Goal: Task Accomplishment & Management: Manage account settings

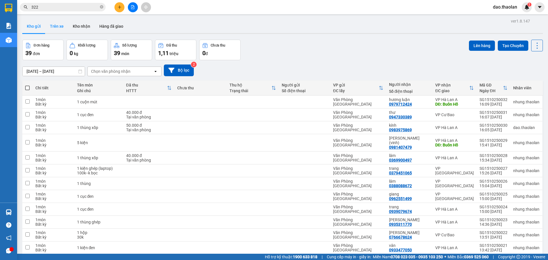
click at [59, 21] on button "Trên xe" at bounding box center [56, 26] width 23 height 14
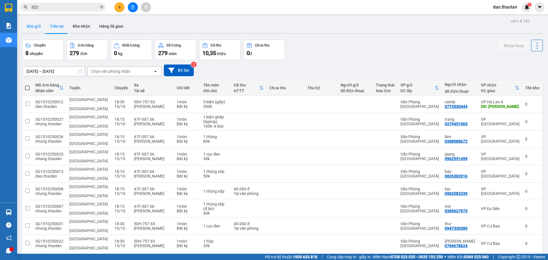
click at [33, 28] on button "Kho gửi" at bounding box center [33, 26] width 23 height 14
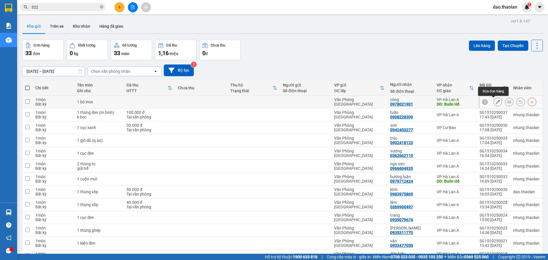
click at [496, 104] on icon at bounding box center [498, 102] width 4 height 4
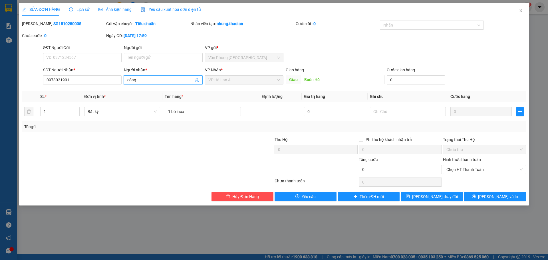
drag, startPoint x: 151, startPoint y: 83, endPoint x: 92, endPoint y: 71, distance: 60.3
click at [92, 71] on div "SĐT Người Nhận * 0978021901 Người nhận * công công VP Nhận * VP Hà Lan A Giao …" at bounding box center [285, 77] width 486 height 20
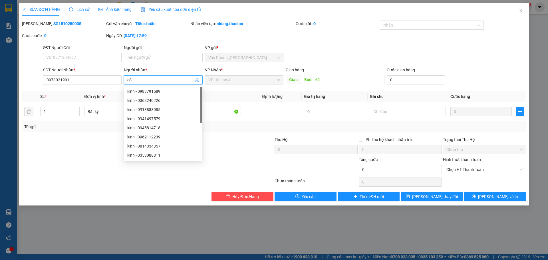
type input "c"
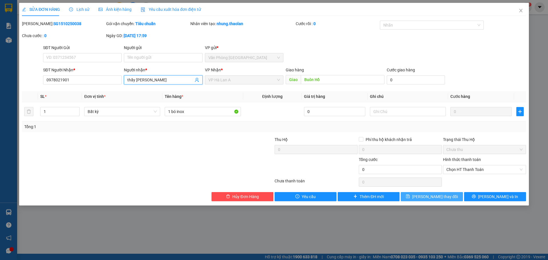
type input "thầy [PERSON_NAME]"
click at [439, 196] on span "Lưu thay đổi" at bounding box center [435, 197] width 46 height 6
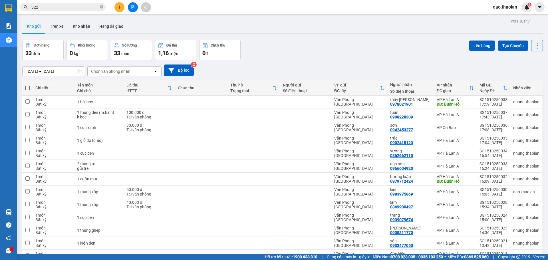
scroll to position [29, 0]
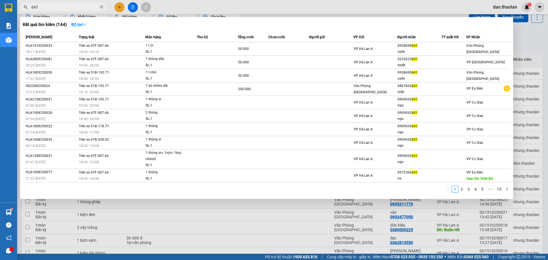
type input "641"
click at [382, 4] on div at bounding box center [274, 130] width 548 height 260
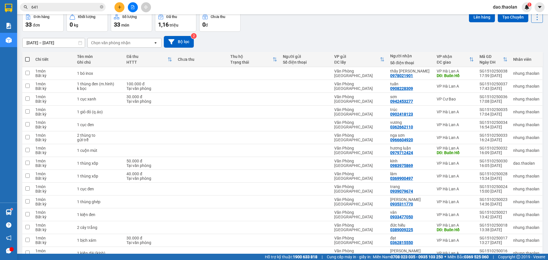
click at [508, 7] on span "dao.thaolan" at bounding box center [505, 6] width 33 height 7
click at [505, 17] on span "Đăng xuất" at bounding box center [510, 18] width 24 height 6
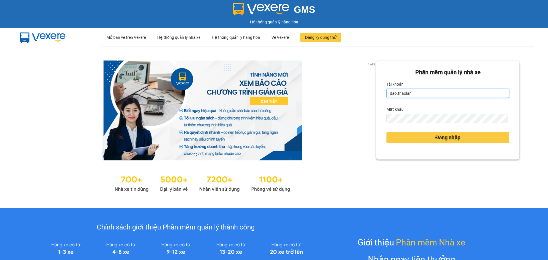
click at [415, 92] on input "dao.thaolan" at bounding box center [448, 93] width 123 height 9
type input "y.thaolan"
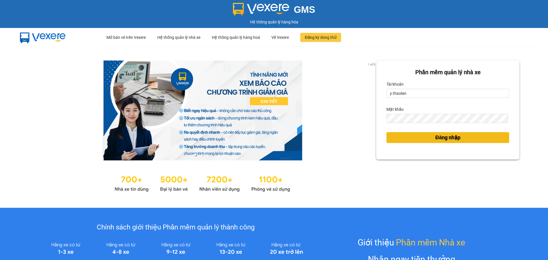
click at [422, 142] on button "Đăng nhập" at bounding box center [448, 137] width 123 height 11
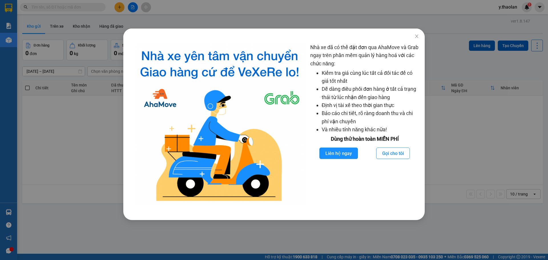
click at [513, 7] on div "Nhà xe đã có thể đặt đơn qua AhaMove và Grab ngay trên phần mềm quản lý hàng ho…" at bounding box center [274, 130] width 548 height 260
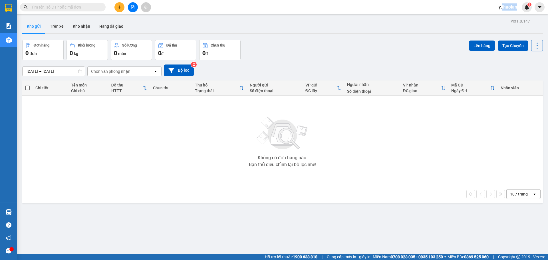
click at [513, 7] on span "y.thaolan" at bounding box center [508, 6] width 28 height 7
click at [511, 19] on span "Đăng xuất" at bounding box center [515, 18] width 24 height 6
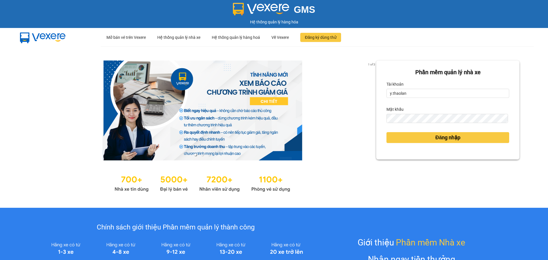
click at [418, 101] on form "Phần mềm quản lý nhà xe Tài khoản y.thaolan Mật khẩu Đăng nhập" at bounding box center [448, 110] width 123 height 84
click at [416, 93] on input "y.thaolan" at bounding box center [448, 93] width 123 height 9
type input "dao.thaolan"
click at [424, 134] on button "Đăng nhập" at bounding box center [448, 137] width 123 height 11
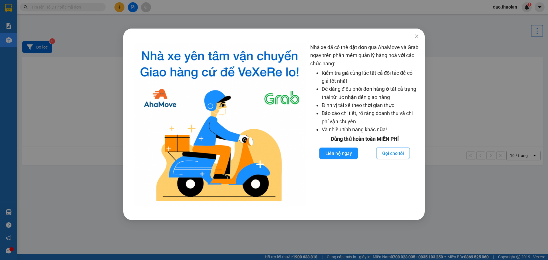
click at [50, 142] on div "Nhà xe đã có thể đặt đơn qua AhaMove và Grab ngay trên phần mềm quản lý hàng ho…" at bounding box center [274, 130] width 548 height 260
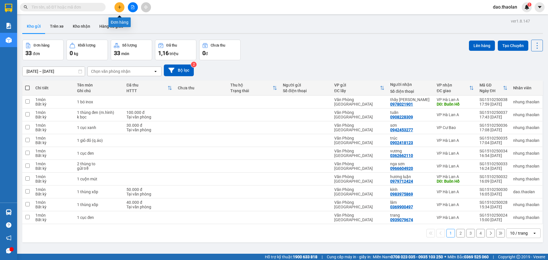
click at [117, 10] on button at bounding box center [120, 7] width 10 height 10
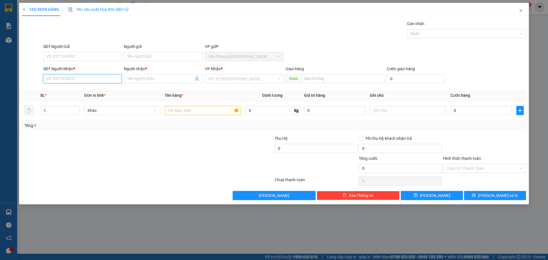
click at [72, 77] on input "SĐT Người Nhận *" at bounding box center [82, 78] width 79 height 9
drag, startPoint x: 75, startPoint y: 93, endPoint x: 88, endPoint y: 91, distance: 13.1
click at [76, 92] on div "0907613123 - luật (in)" at bounding box center [83, 90] width 72 height 6
type input "0907613123"
type input "luật (in)"
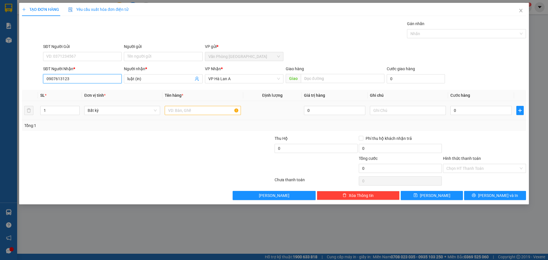
type input "0907613123"
click at [212, 112] on input "text" at bounding box center [203, 110] width 76 height 9
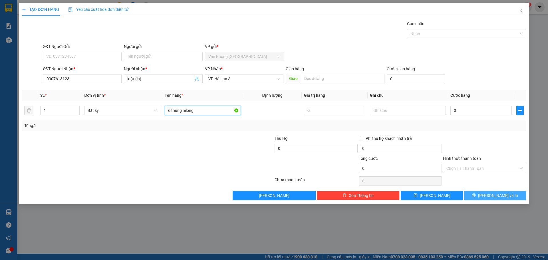
type input "6 thùng nilong"
click at [508, 192] on button "[PERSON_NAME] và In" at bounding box center [495, 195] width 62 height 9
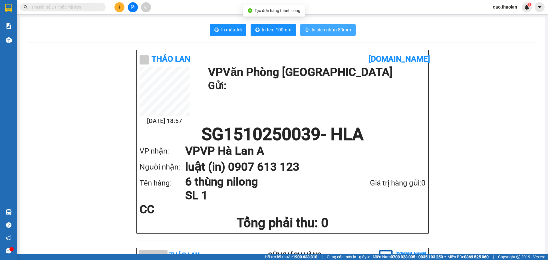
click at [340, 27] on span "In biên nhận 80mm" at bounding box center [331, 29] width 39 height 7
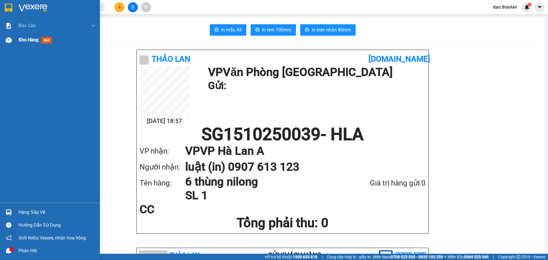
click at [12, 39] on div at bounding box center [9, 40] width 10 height 10
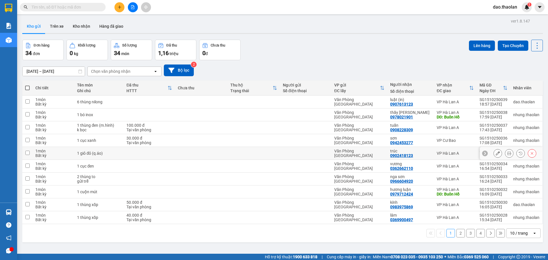
scroll to position [26, 0]
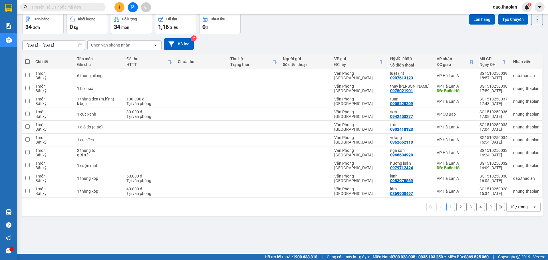
click at [507, 207] on div "10 / trang" at bounding box center [520, 207] width 26 height 9
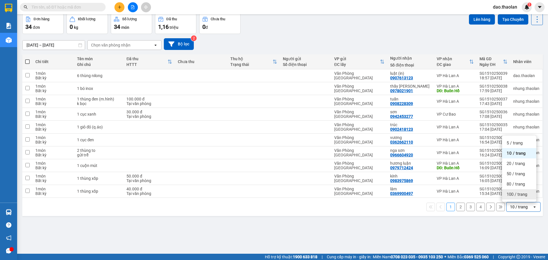
click at [515, 199] on div "100 / trang" at bounding box center [519, 194] width 34 height 10
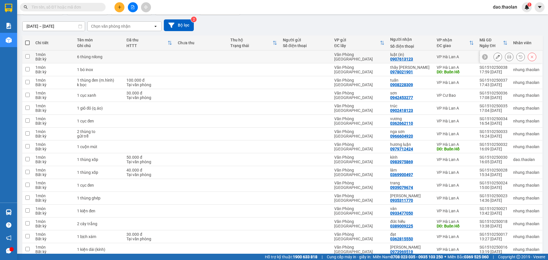
scroll to position [0, 0]
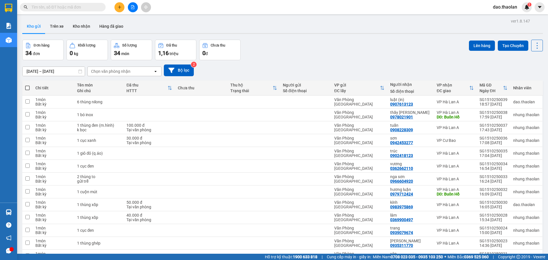
click at [512, 9] on span "dao.thaolan" at bounding box center [505, 6] width 33 height 7
click at [511, 19] on span "Đăng xuất" at bounding box center [510, 18] width 24 height 6
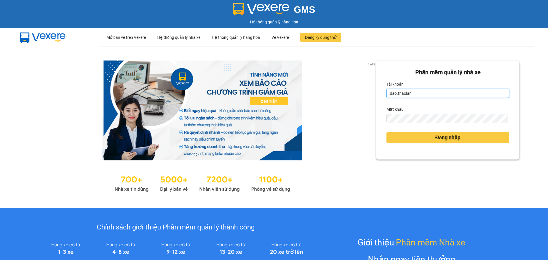
click at [442, 93] on input "dao.thaolan" at bounding box center [448, 93] width 123 height 9
type input "y.thaolan"
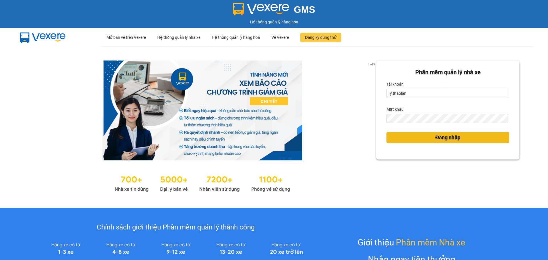
click at [436, 141] on span "Đăng nhập" at bounding box center [448, 138] width 25 height 8
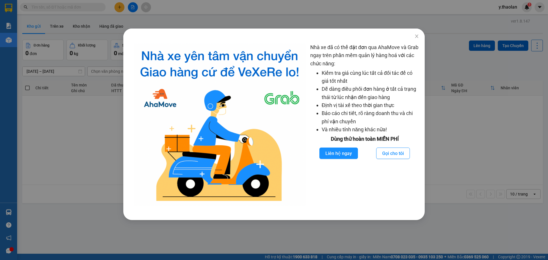
click at [61, 159] on div "Nhà xe đã có thể đặt đơn qua AhaMove và Grab ngay trên phần mềm quản lý hàng ho…" at bounding box center [274, 130] width 548 height 260
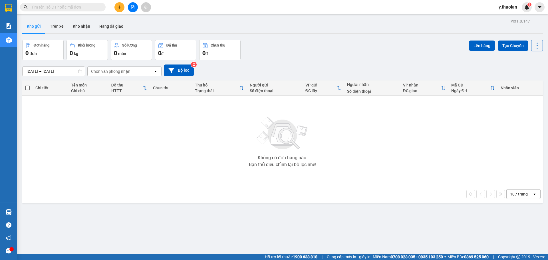
click at [131, 6] on icon "file-add" at bounding box center [133, 7] width 4 height 4
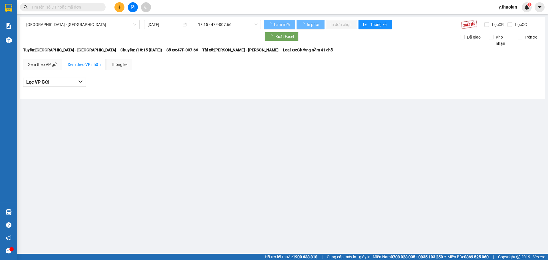
drag, startPoint x: 46, startPoint y: 27, endPoint x: 47, endPoint y: 30, distance: 3.0
click at [47, 29] on div "Sài Gòn - Đắk Lắk 15/10/2025 18:15 - 47F-007.66 Làm mới In phơi In đơn chọn Thố…" at bounding box center [283, 58] width 526 height 82
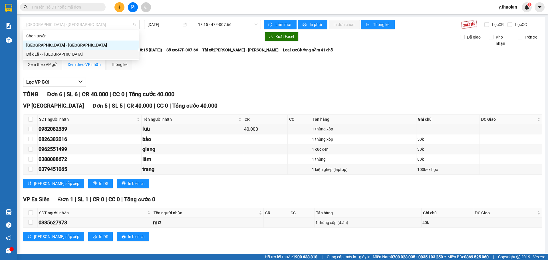
click at [54, 56] on div "Đắk Lắk - Sài Gòn" at bounding box center [80, 54] width 109 height 6
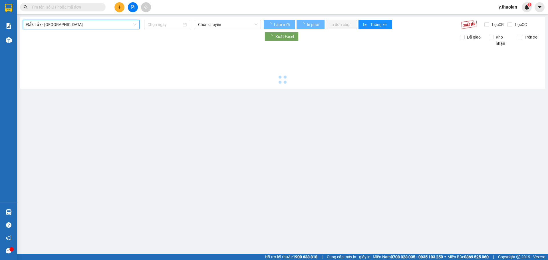
type input "15/10/2025"
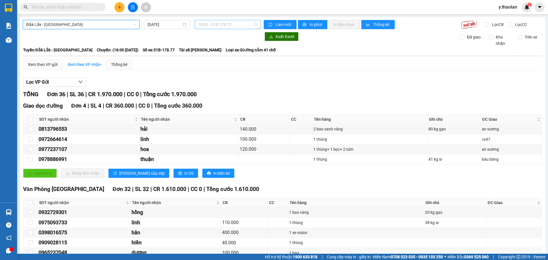
drag, startPoint x: 229, startPoint y: 21, endPoint x: 230, endPoint y: 24, distance: 3.2
click at [230, 24] on span "18:00 - 51B-178.77" at bounding box center [227, 24] width 59 height 9
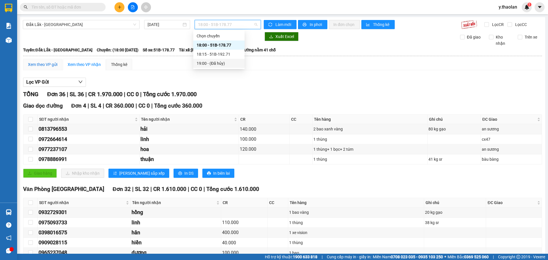
click at [46, 64] on div "Xem theo VP gửi" at bounding box center [42, 64] width 29 height 6
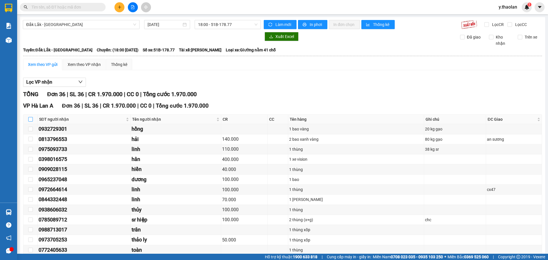
click at [30, 121] on input "checkbox" at bounding box center [30, 119] width 5 height 5
checkbox input "true"
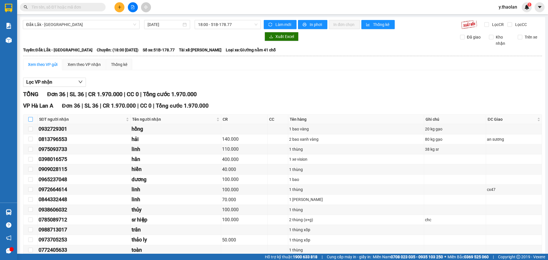
checkbox input "true"
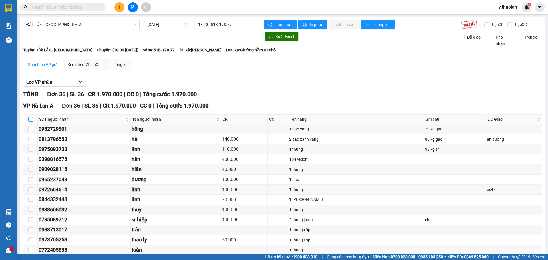
checkbox input "true"
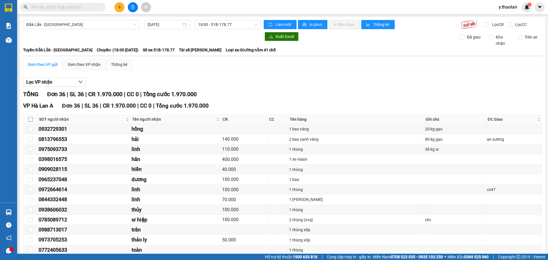
checkbox input "true"
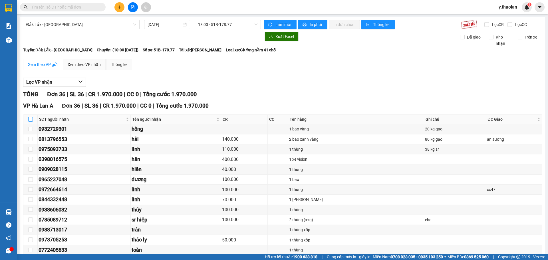
checkbox input "true"
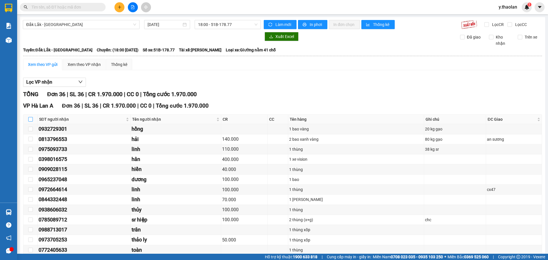
checkbox input "true"
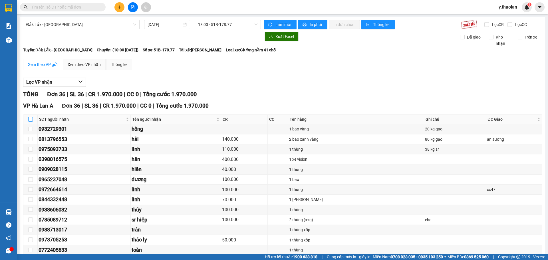
checkbox input "true"
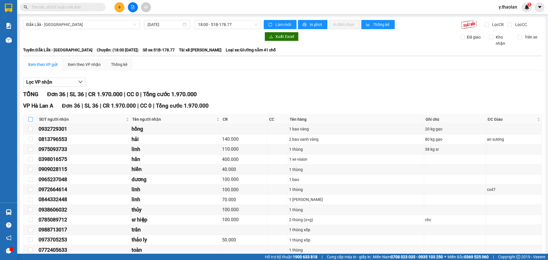
checkbox input "true"
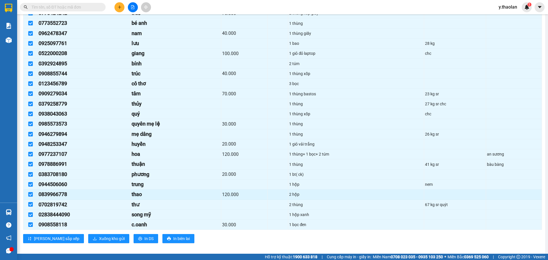
scroll to position [263, 0]
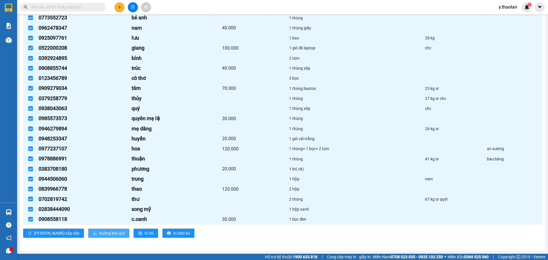
click at [99, 233] on span "Xuống kho gửi" at bounding box center [112, 233] width 26 height 6
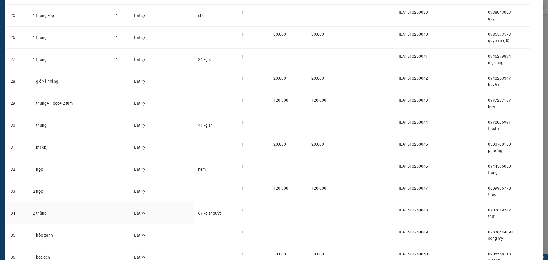
scroll to position [621, 0]
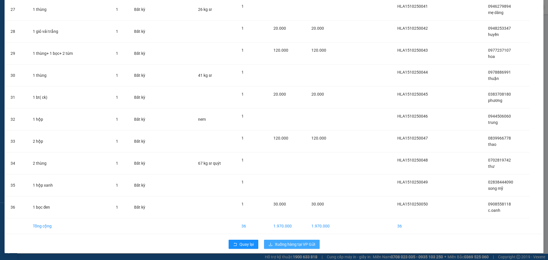
click at [302, 245] on span "Xuống hàng tại VP Gửi" at bounding box center [295, 244] width 40 height 6
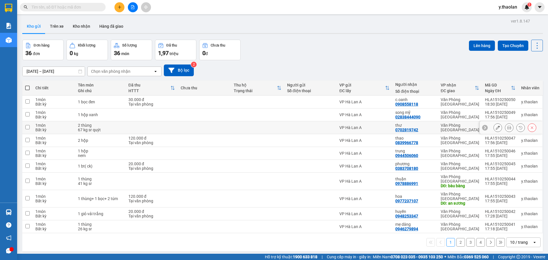
click at [494, 128] on button at bounding box center [498, 128] width 8 height 10
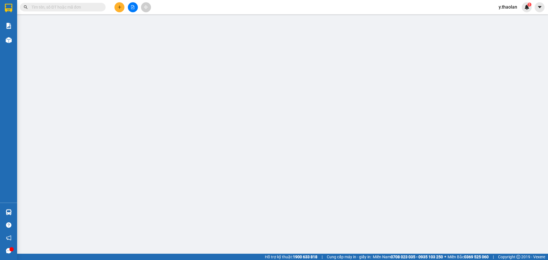
type input "0702819742"
type input "thư"
type input "0"
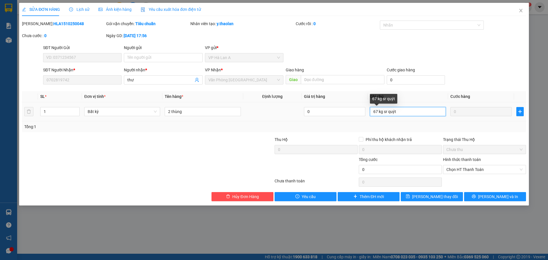
drag, startPoint x: 388, startPoint y: 111, endPoint x: 416, endPoint y: 111, distance: 28.0
click at [416, 111] on input "67 kg sr quýt" at bounding box center [408, 111] width 76 height 9
click at [382, 109] on input "67 kg sr quýt" at bounding box center [408, 111] width 76 height 9
drag, startPoint x: 383, startPoint y: 109, endPoint x: 422, endPoint y: 107, distance: 39.8
click at [426, 109] on input "67 kg sr quýt" at bounding box center [408, 111] width 76 height 9
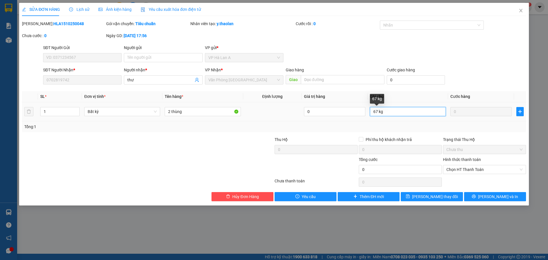
click at [379, 111] on input "67 kg" at bounding box center [408, 111] width 76 height 9
type input "67kg"
drag, startPoint x: 174, startPoint y: 112, endPoint x: 231, endPoint y: 105, distance: 57.5
click at [230, 106] on td "2 thùng" at bounding box center [203, 111] width 81 height 19
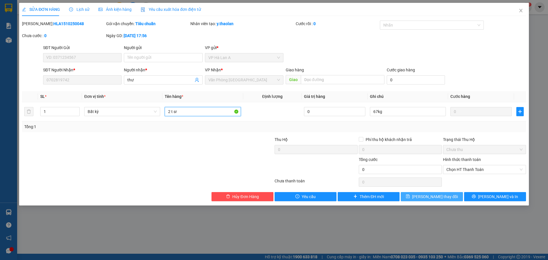
type input "2 t sr"
click at [434, 201] on button "[PERSON_NAME] thay đổi" at bounding box center [432, 196] width 62 height 9
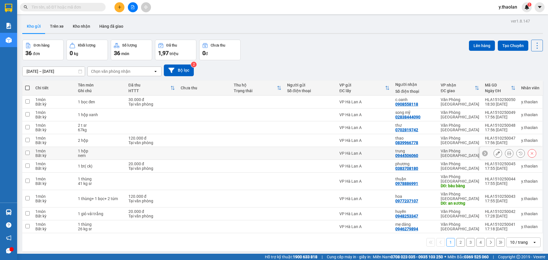
click at [496, 154] on icon at bounding box center [498, 153] width 4 height 4
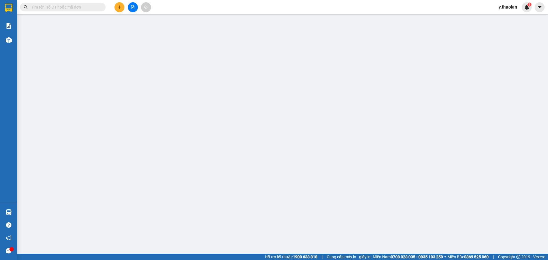
type input "0944506060"
type input "trung"
type input "0"
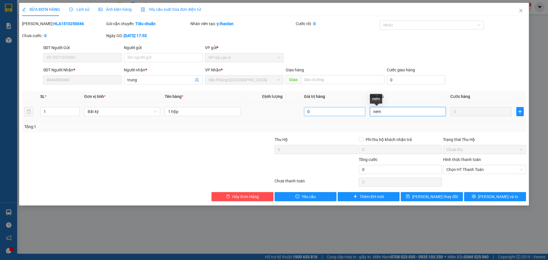
drag, startPoint x: 376, startPoint y: 112, endPoint x: 361, endPoint y: 112, distance: 15.1
click at [359, 112] on tr "1 Bất kỳ 1 hộp 0 nem 0" at bounding box center [274, 111] width 504 height 19
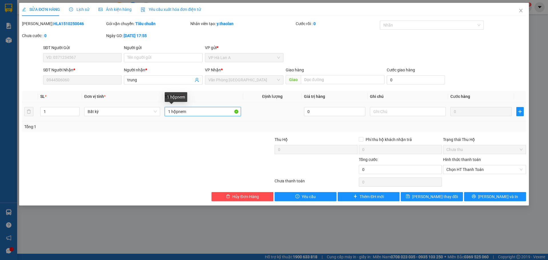
click at [177, 107] on input "1 hộpnem" at bounding box center [203, 111] width 76 height 9
type input "1 hộp nem"
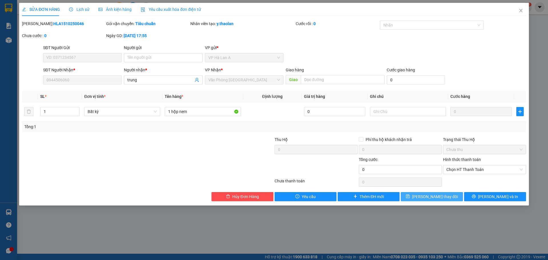
click at [434, 194] on span "[PERSON_NAME] thay đổi" at bounding box center [435, 197] width 46 height 6
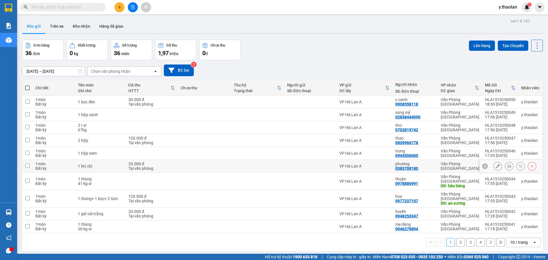
click at [496, 167] on icon at bounding box center [498, 166] width 4 height 4
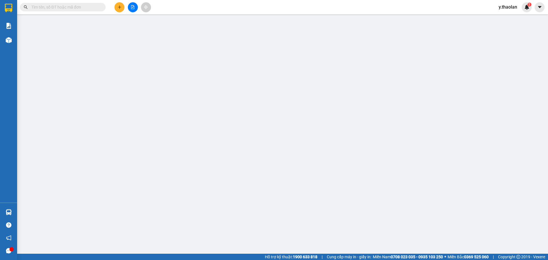
type input "0383708180"
type input "phương"
type input "0"
type input "20.000"
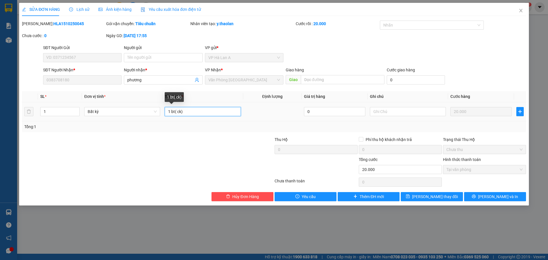
drag, startPoint x: 180, startPoint y: 109, endPoint x: 175, endPoint y: 109, distance: 4.3
click at [175, 109] on input "1 bt( ck)" at bounding box center [203, 111] width 76 height 9
click at [193, 115] on input "1 bt ck)" at bounding box center [203, 111] width 76 height 9
type input "1 bt ck"
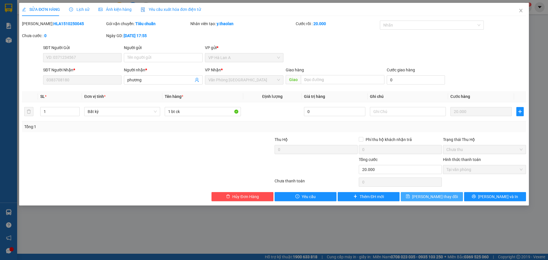
click at [447, 195] on button "[PERSON_NAME] thay đổi" at bounding box center [432, 196] width 62 height 9
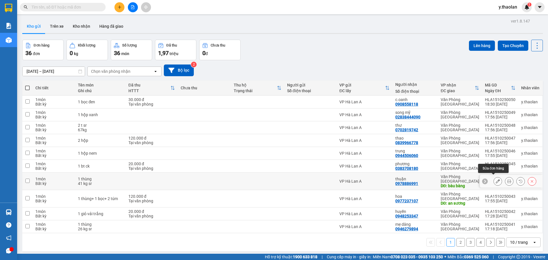
click at [497, 180] on button at bounding box center [498, 182] width 8 height 10
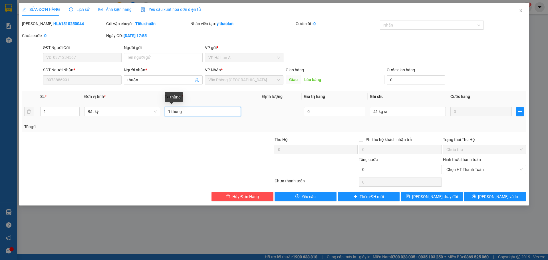
drag, startPoint x: 171, startPoint y: 109, endPoint x: 219, endPoint y: 103, distance: 47.8
click at [219, 103] on td "1 thùng" at bounding box center [203, 111] width 81 height 19
type input "1 t sr"
drag, startPoint x: 382, startPoint y: 109, endPoint x: 392, endPoint y: 108, distance: 10.0
click at [392, 108] on input "41 kg sr" at bounding box center [408, 111] width 76 height 9
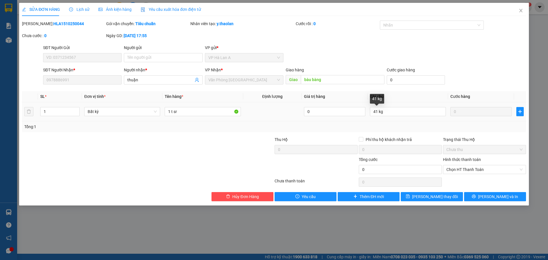
click at [379, 108] on div "41 kg" at bounding box center [377, 101] width 14 height 14
click at [378, 110] on input "41 kg" at bounding box center [408, 111] width 76 height 9
type input "41kg"
drag, startPoint x: 441, startPoint y: 197, endPoint x: 223, endPoint y: 1, distance: 293.5
click at [441, 197] on span "[PERSON_NAME] thay đổi" at bounding box center [435, 197] width 46 height 6
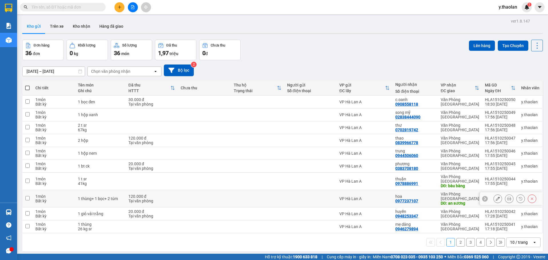
click at [494, 195] on div at bounding box center [498, 199] width 9 height 9
click at [496, 197] on icon at bounding box center [498, 199] width 4 height 4
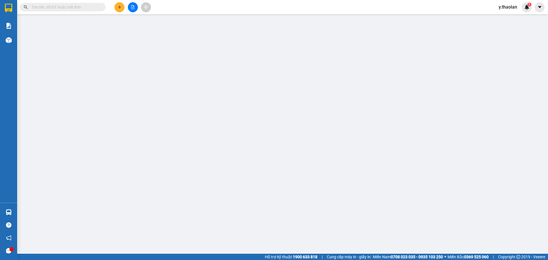
type input "0977237107"
type input "hoa"
type input "an sương"
type input "0"
type input "120.000"
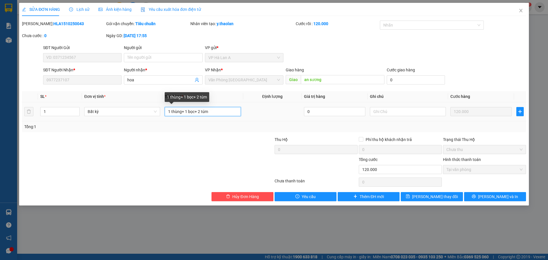
drag, startPoint x: 183, startPoint y: 110, endPoint x: 174, endPoint y: 116, distance: 11.1
click at [174, 116] on input "1 thùng+ 1 bọc+ 2 túm" at bounding box center [203, 111] width 76 height 9
drag, startPoint x: 180, startPoint y: 108, endPoint x: 179, endPoint y: 115, distance: 7.2
click at [179, 115] on input "1 t+ 1 bọc+ 2 túm" at bounding box center [203, 111] width 76 height 9
click at [193, 109] on input "1 t+ 1bọc+ 2 túm" at bounding box center [203, 111] width 76 height 9
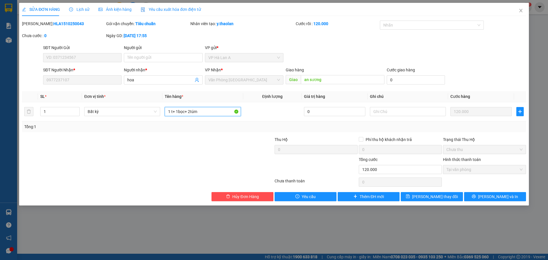
type input "1 t+ 1bọc+ 2túm"
click at [448, 191] on div "Total Paid Fee 120.000 Total UnPaid Fee 0 Cash Collection Total Fee Mã ĐH: HLA1…" at bounding box center [274, 111] width 504 height 181
click at [450, 196] on button "[PERSON_NAME] thay đổi" at bounding box center [432, 196] width 62 height 9
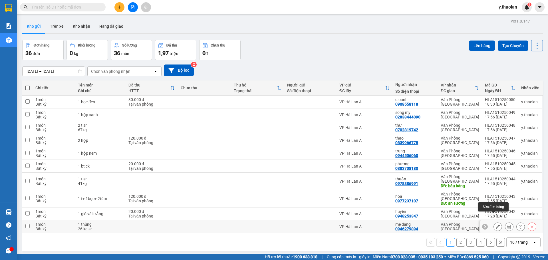
click at [497, 222] on button at bounding box center [498, 227] width 8 height 10
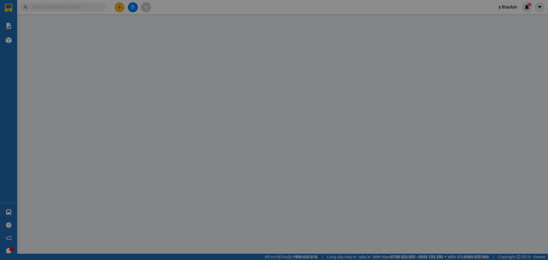
type input "0946279894"
type input "mẹ dâng"
type input "0"
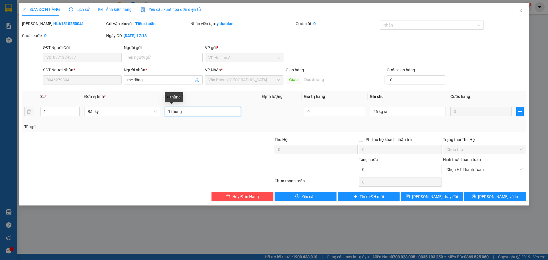
drag, startPoint x: 173, startPoint y: 108, endPoint x: 218, endPoint y: 107, distance: 45.4
click at [217, 107] on div "1 thùng" at bounding box center [203, 111] width 76 height 11
type input "1 t sr"
click at [378, 115] on input "26 kg sr" at bounding box center [408, 111] width 76 height 9
drag, startPoint x: 387, startPoint y: 111, endPoint x: 397, endPoint y: 110, distance: 10.3
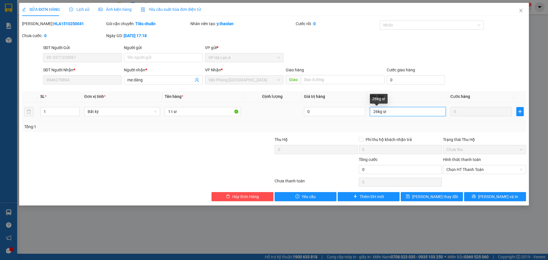
click at [396, 109] on input "26kg sr" at bounding box center [408, 111] width 76 height 9
type input "26kg"
click at [432, 193] on button "[PERSON_NAME] thay đổi" at bounding box center [432, 196] width 62 height 9
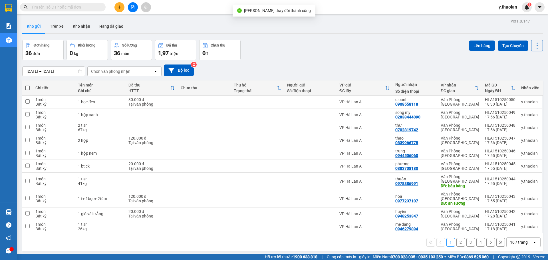
click at [462, 238] on div "1 2 3 4 10 / trang open" at bounding box center [283, 243] width 516 height 10
click at [457, 238] on button "2" at bounding box center [461, 242] width 9 height 9
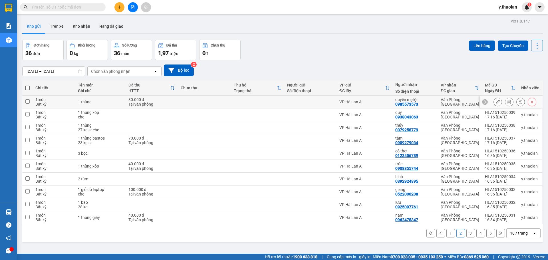
click at [496, 102] on button at bounding box center [498, 102] width 8 height 10
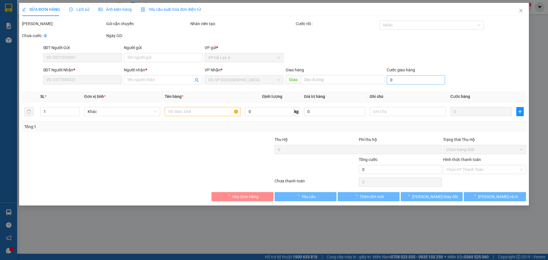
type input "0985573573"
type input "quyên mẹ lệ"
type input "0"
type input "30.000"
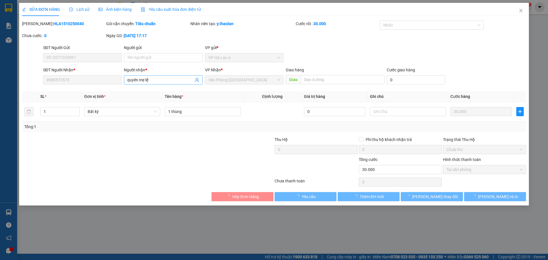
click at [139, 76] on div "Người nhận * quyên mẹ lệ" at bounding box center [163, 77] width 79 height 20
drag, startPoint x: 140, startPoint y: 81, endPoint x: 249, endPoint y: 72, distance: 109.7
click at [239, 74] on div "SĐT Người Nhận * 0985573573 Người nhận * quyên mẹ lệ VP Nhận * Văn Phòng Sài Gò…" at bounding box center [285, 77] width 486 height 20
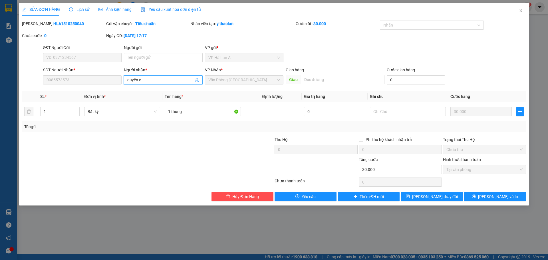
type input "quyên o.l"
drag, startPoint x: 157, startPoint y: 89, endPoint x: 189, endPoint y: 101, distance: 34.1
click at [157, 90] on div "quyên o.lệ - 0908720838" at bounding box center [163, 91] width 72 height 6
type input "0908720838"
type input "quyên o.lệ"
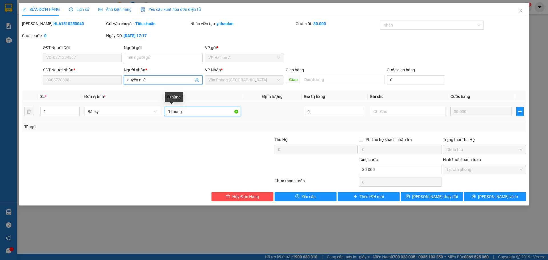
click at [215, 115] on input "1 thùng" at bounding box center [203, 111] width 76 height 9
type input "1 t"
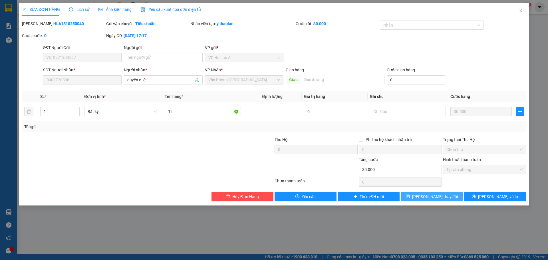
click at [430, 199] on span "[PERSON_NAME] thay đổi" at bounding box center [435, 197] width 46 height 6
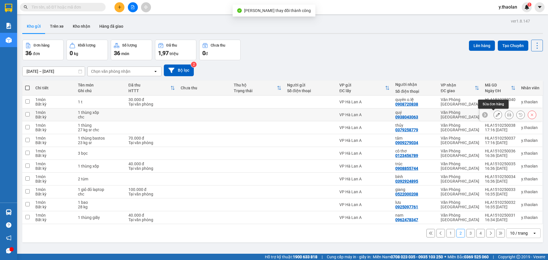
click at [496, 117] on icon at bounding box center [498, 115] width 4 height 4
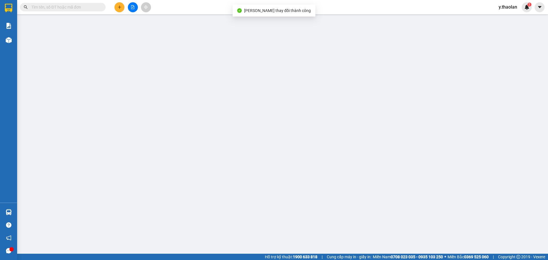
type input "0938043063"
type input "quý"
type input "0"
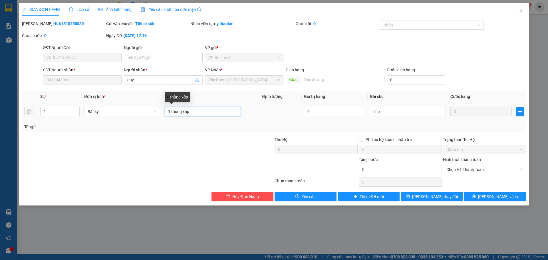
click at [182, 110] on input "1 thùng xốp" at bounding box center [203, 111] width 76 height 9
type input "1 t xốp"
drag, startPoint x: 384, startPoint y: 111, endPoint x: 303, endPoint y: 95, distance: 81.7
click at [328, 97] on table "SL * Đơn vị tính * Tên hàng * Định lượng Giá trị hàng Ghi chú Cước hàng 1 Bất k…" at bounding box center [274, 106] width 504 height 30
type input "ship"
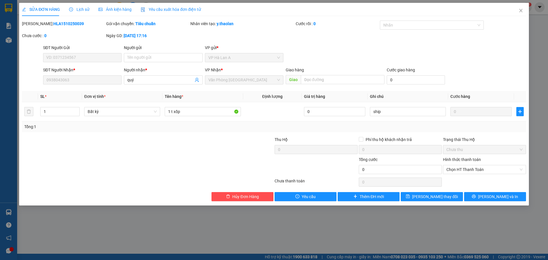
click at [434, 191] on div "Total Paid Fee 0 Total UnPaid Fee 0 Cash Collection Total Fee Mã ĐH: HLA1510250…" at bounding box center [274, 111] width 504 height 181
drag, startPoint x: 434, startPoint y: 194, endPoint x: 95, endPoint y: 9, distance: 386.6
click at [434, 194] on span "[PERSON_NAME] thay đổi" at bounding box center [435, 197] width 46 height 6
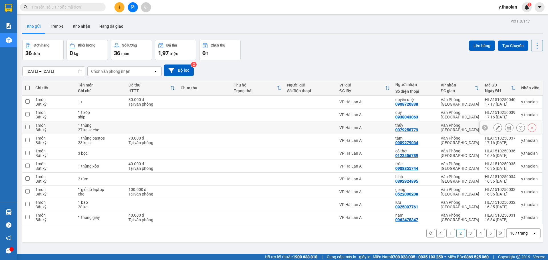
click at [496, 128] on icon at bounding box center [498, 128] width 4 height 4
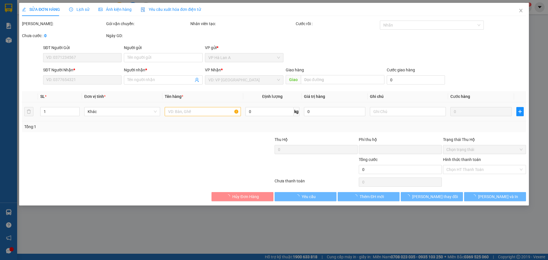
type input "0379258779"
type input "thủy"
type input "0"
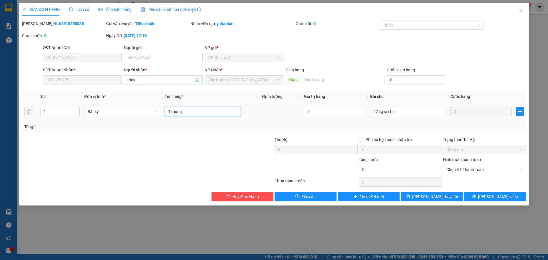
click at [214, 112] on input "1 thùng" at bounding box center [203, 111] width 76 height 9
type input "1 t sr"
click at [379, 109] on input "27 kg sr chc" at bounding box center [408, 111] width 76 height 9
drag, startPoint x: 382, startPoint y: 110, endPoint x: 467, endPoint y: 103, distance: 85.4
click at [464, 103] on tr "1 Bất kỳ 1 t sr 0 27kg sr chc 0" at bounding box center [274, 111] width 504 height 19
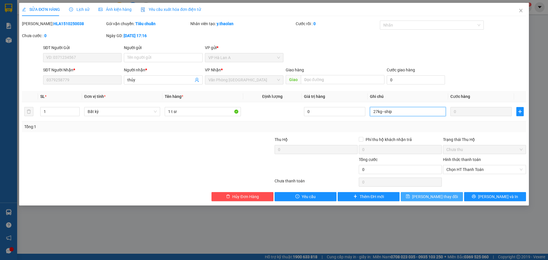
type input "27kg--ship"
click at [446, 192] on button "[PERSON_NAME] thay đổi" at bounding box center [432, 196] width 62 height 9
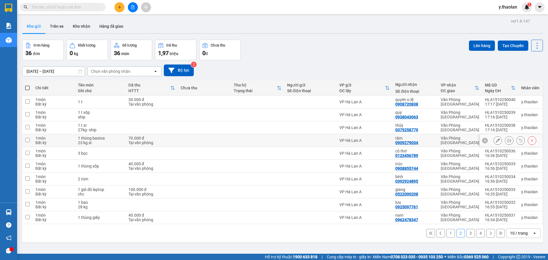
drag, startPoint x: 499, startPoint y: 143, endPoint x: 496, endPoint y: 142, distance: 3.2
click at [496, 142] on div at bounding box center [515, 140] width 43 height 9
click at [496, 142] on icon at bounding box center [498, 141] width 4 height 4
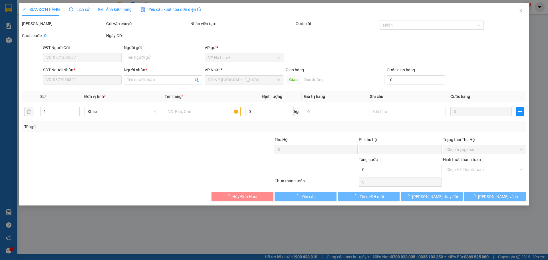
type input "0909279034"
type input "tâm"
type input "0"
type input "70.000"
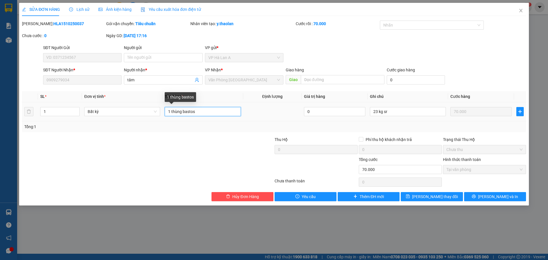
click at [181, 109] on input "1 thùng bastos" at bounding box center [203, 111] width 76 height 9
click at [209, 110] on input "1 t bastos" at bounding box center [203, 111] width 76 height 9
type input "1 t basto sr"
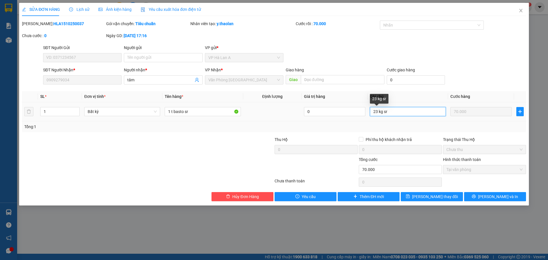
click at [380, 112] on input "23 kg sr" at bounding box center [408, 111] width 76 height 9
click at [406, 114] on input "23kg s" at bounding box center [408, 111] width 76 height 9
type input "23kg"
click at [436, 194] on span "[PERSON_NAME] thay đổi" at bounding box center [435, 197] width 46 height 6
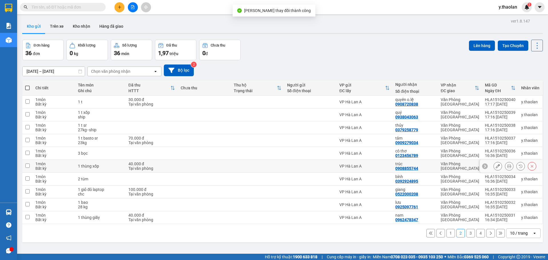
click at [494, 165] on button at bounding box center [498, 166] width 8 height 10
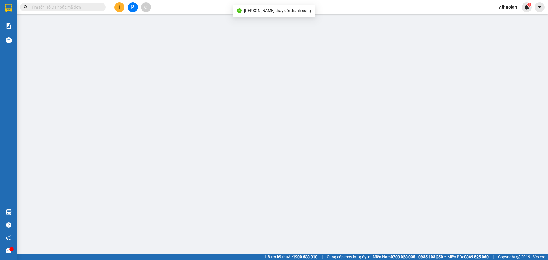
type input "0908855744"
type input "trúc"
type input "0"
type input "40.000"
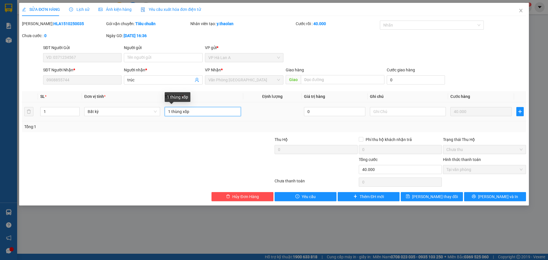
click at [181, 111] on input "1 thùng xốp" at bounding box center [203, 111] width 76 height 9
type input "1 t xốp"
click at [452, 191] on div "Total Paid Fee 40.000 Total UnPaid Fee 0 Cash Collection Total Fee Mã ĐH: HLA15…" at bounding box center [274, 111] width 504 height 181
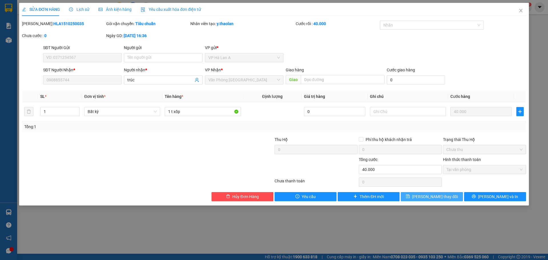
click at [452, 192] on button "[PERSON_NAME] thay đổi" at bounding box center [432, 196] width 62 height 9
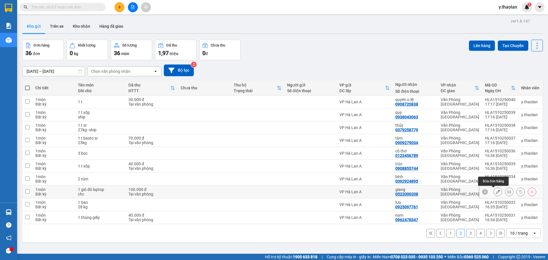
click at [496, 192] on icon at bounding box center [498, 192] width 4 height 4
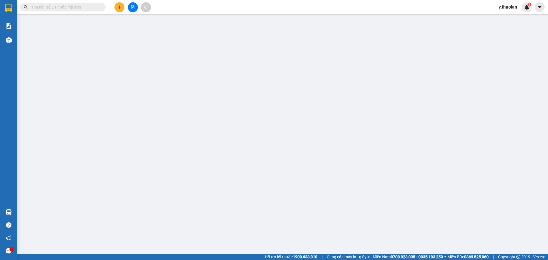
type input "0522000208"
type input "giang"
type input "0"
type input "100.000"
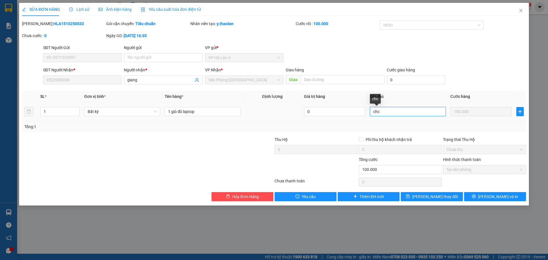
drag, startPoint x: 388, startPoint y: 113, endPoint x: 285, endPoint y: 98, distance: 104.2
click at [286, 98] on table "SL * Đơn vị tính * Tên hàng * Định lượng Giá trị hàng Ghi chú Cước hàng 1 Bất k…" at bounding box center [274, 106] width 504 height 30
type input "ship"
click at [410, 196] on icon "save" at bounding box center [408, 197] width 4 height 4
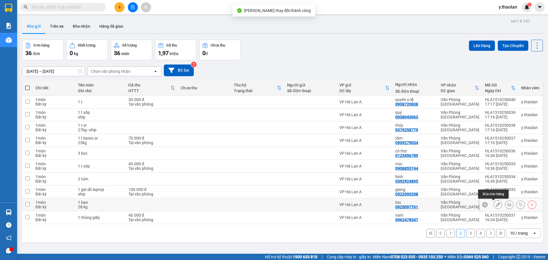
click at [496, 205] on icon at bounding box center [498, 205] width 4 height 4
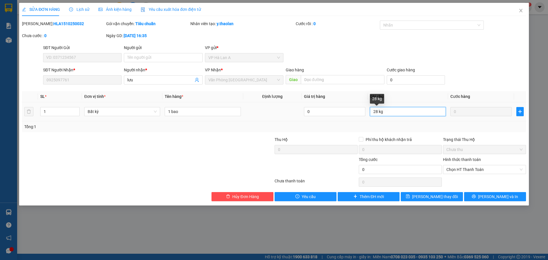
click at [380, 115] on input "28 kg" at bounding box center [408, 111] width 76 height 9
type input "28kg"
click at [214, 113] on input "1 bao" at bounding box center [203, 111] width 76 height 9
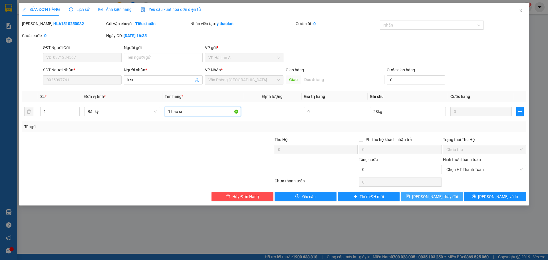
type input "1 bao sr"
click at [418, 199] on button "[PERSON_NAME] thay đổi" at bounding box center [432, 196] width 62 height 9
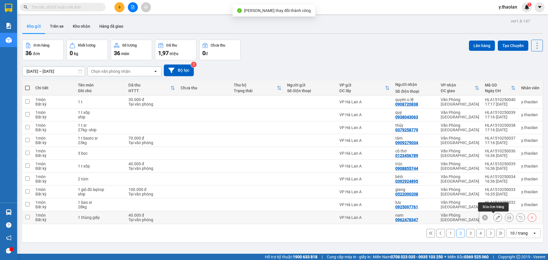
click at [496, 216] on icon at bounding box center [498, 218] width 4 height 4
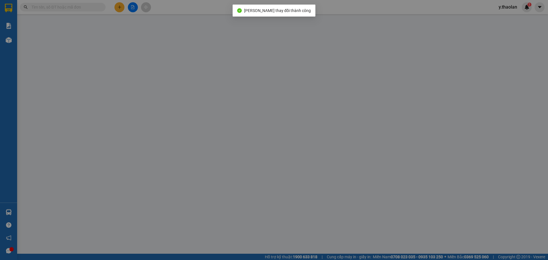
type input "0962478347"
type input "nam"
type input "0"
type input "40.000"
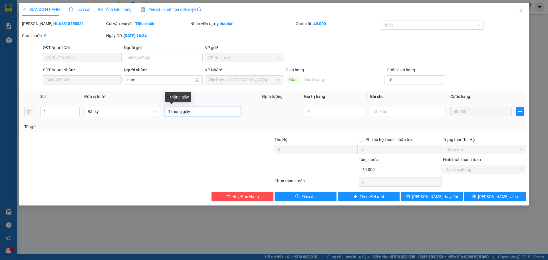
drag, startPoint x: 174, startPoint y: 109, endPoint x: 211, endPoint y: 108, distance: 37.4
click at [209, 108] on input "1 thùng giấy" at bounding box center [203, 111] width 76 height 9
type input "1 t"
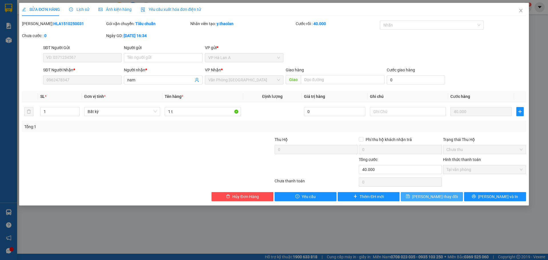
click at [410, 193] on button "[PERSON_NAME] thay đổi" at bounding box center [432, 196] width 62 height 9
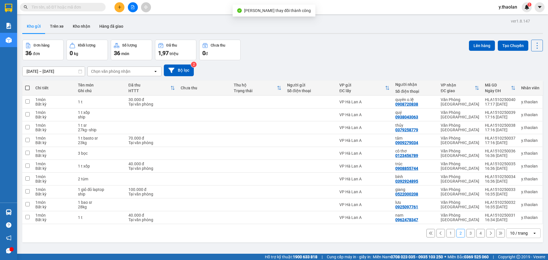
click at [467, 235] on button "3" at bounding box center [471, 233] width 9 height 9
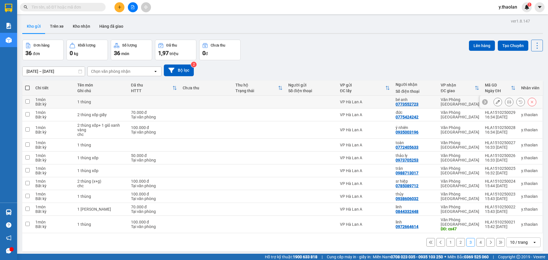
click at [496, 101] on icon at bounding box center [498, 102] width 4 height 4
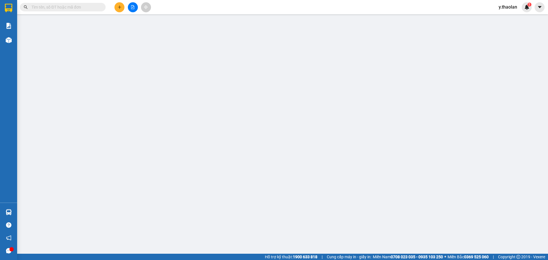
type input "0773552723"
type input "bé anh"
type input "0"
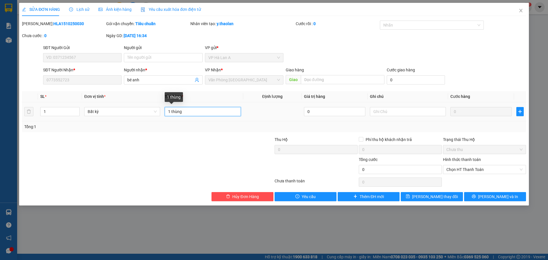
drag, startPoint x: 172, startPoint y: 109, endPoint x: 247, endPoint y: 111, distance: 74.9
click at [245, 111] on tr "1 Bất kỳ 1 thùng 0 0" at bounding box center [274, 111] width 504 height 19
type input "1 t"
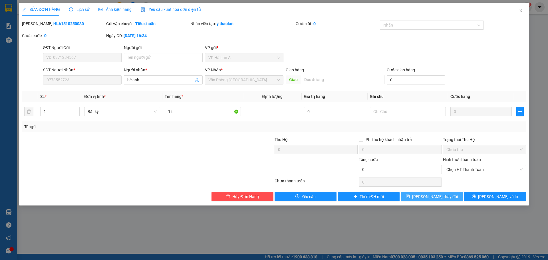
click at [423, 196] on button "[PERSON_NAME] thay đổi" at bounding box center [432, 196] width 62 height 9
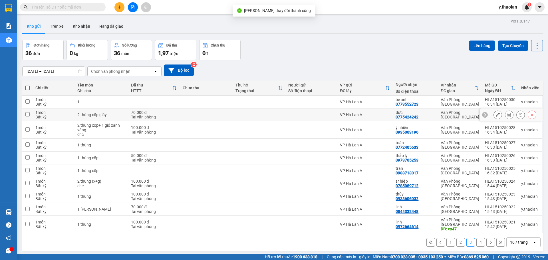
click at [489, 116] on div at bounding box center [511, 115] width 63 height 13
click at [497, 115] on div at bounding box center [515, 115] width 43 height 9
click at [496, 115] on button at bounding box center [498, 115] width 8 height 10
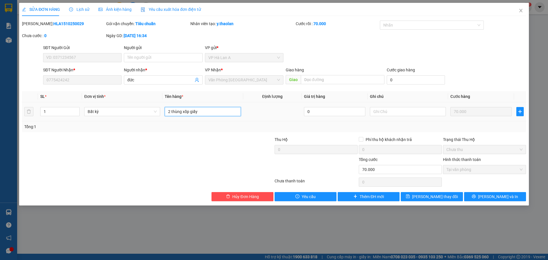
drag, startPoint x: 182, startPoint y: 109, endPoint x: 172, endPoint y: 119, distance: 14.1
click at [172, 119] on td "2 thùng xốp giấy" at bounding box center [203, 111] width 81 height 19
click at [175, 111] on input "2 t xốp giấy" at bounding box center [203, 111] width 76 height 9
type input "2 t (xốp+giấy)"
drag, startPoint x: 408, startPoint y: 199, endPoint x: 384, endPoint y: 183, distance: 28.8
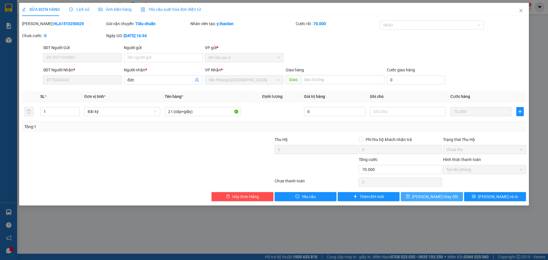
click at [406, 198] on button "[PERSON_NAME] thay đổi" at bounding box center [432, 196] width 62 height 9
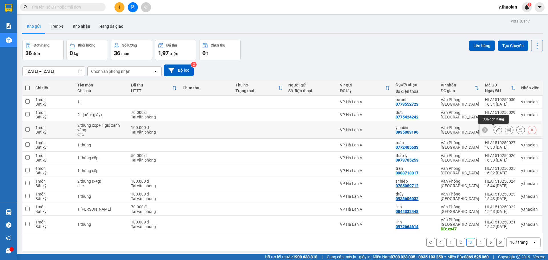
click at [496, 130] on icon at bounding box center [498, 130] width 4 height 4
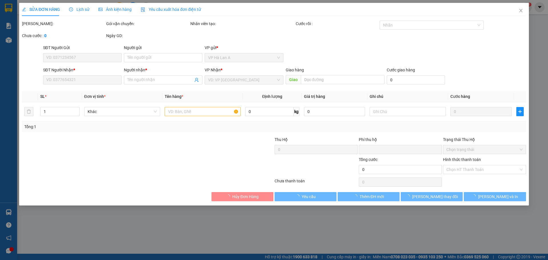
type input "0935003196"
type input "ý nhiên"
type input "0"
type input "100.000"
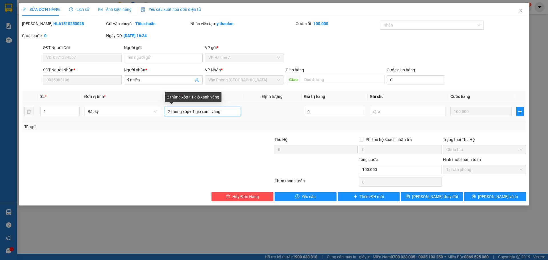
click at [197, 111] on input "2 thùng xốp+ 1 giỏ xanh vàng" at bounding box center [203, 111] width 76 height 9
click at [182, 110] on input "2 thùng xốp+ 1giỏ xanh vàng" at bounding box center [203, 111] width 76 height 9
click at [201, 109] on input "2 t xốp+ 1giỏ xanh vàng" at bounding box center [203, 111] width 76 height 9
click at [203, 109] on input "2 t xốp+ 1giỏ xanh vàng" at bounding box center [203, 111] width 76 height 9
type input "2 t xốp+ 1giỏ xanhvàng"
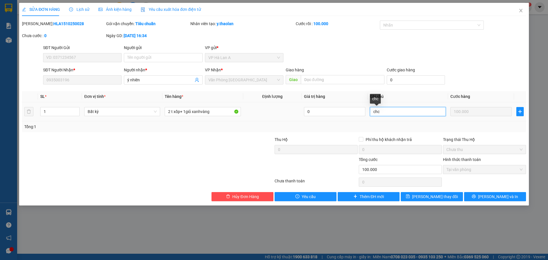
drag, startPoint x: 399, startPoint y: 110, endPoint x: 302, endPoint y: 110, distance: 97.1
click at [305, 110] on tr "1 Bất kỳ 2 t xốp+ 1giỏ xanhvàng 0 chc 100.000" at bounding box center [274, 111] width 504 height 19
type input "ship"
click at [450, 198] on button "[PERSON_NAME] thay đổi" at bounding box center [432, 196] width 62 height 9
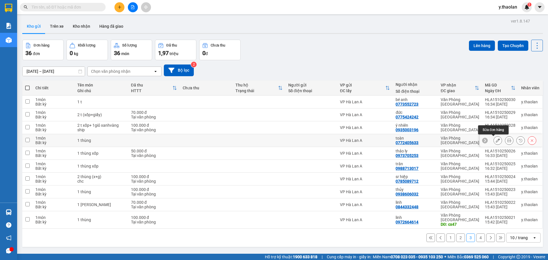
click at [496, 141] on icon at bounding box center [498, 141] width 4 height 4
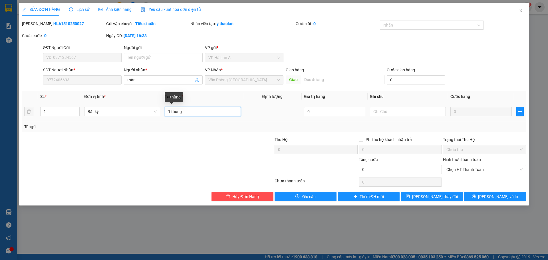
drag, startPoint x: 171, startPoint y: 110, endPoint x: 231, endPoint y: 105, distance: 59.6
click at [225, 104] on td "1 thùng" at bounding box center [203, 111] width 81 height 19
type input "1 t"
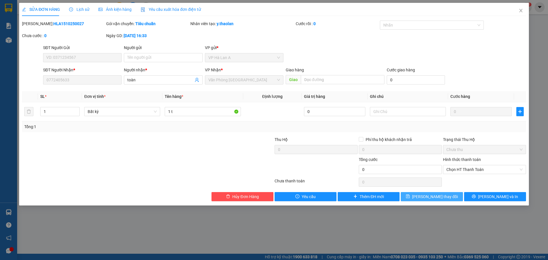
click at [410, 197] on icon "save" at bounding box center [408, 197] width 4 height 4
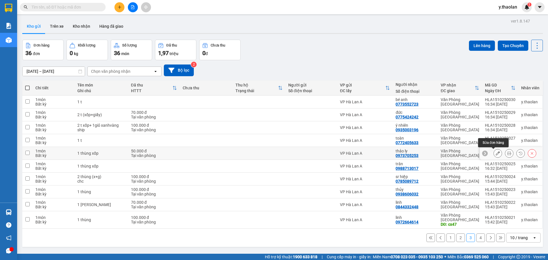
click at [496, 153] on icon at bounding box center [498, 153] width 4 height 4
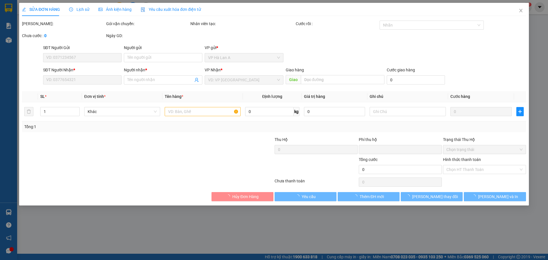
type input "0973705253"
type input "thảo ly"
type input "0"
type input "50.000"
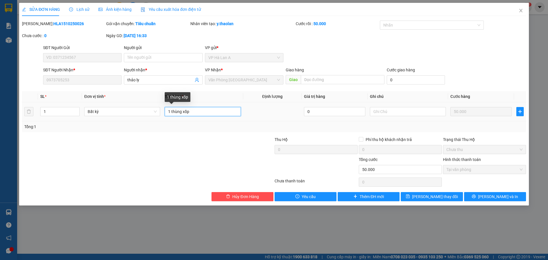
drag, startPoint x: 182, startPoint y: 111, endPoint x: 173, endPoint y: 115, distance: 10.0
click at [173, 115] on input "1 thùng xốp" at bounding box center [203, 111] width 76 height 9
type input "1 t xốp"
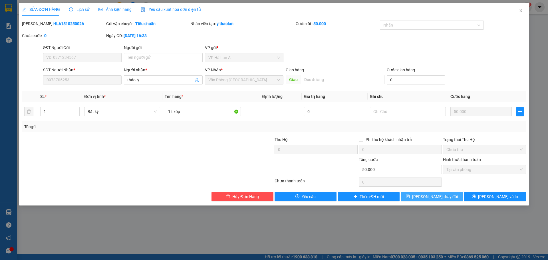
click at [453, 199] on button "[PERSON_NAME] thay đổi" at bounding box center [432, 196] width 62 height 9
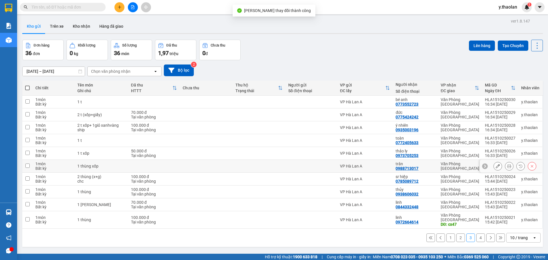
click at [494, 167] on button at bounding box center [498, 166] width 8 height 10
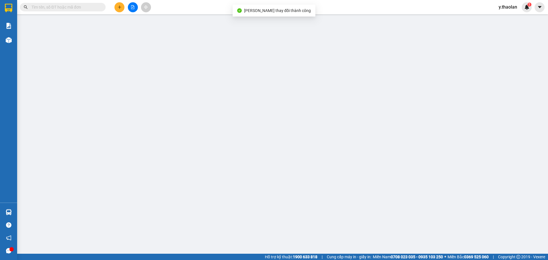
type input "0988713017"
type input "trân"
type input "0"
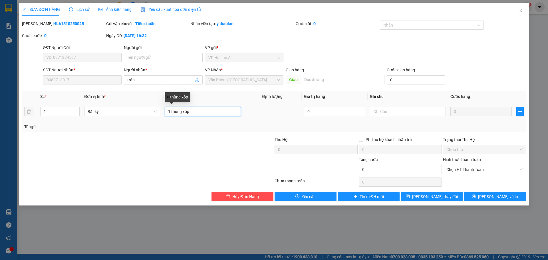
click at [181, 108] on input "1 thùng xốp" at bounding box center [203, 111] width 76 height 9
type input "1 t xốp"
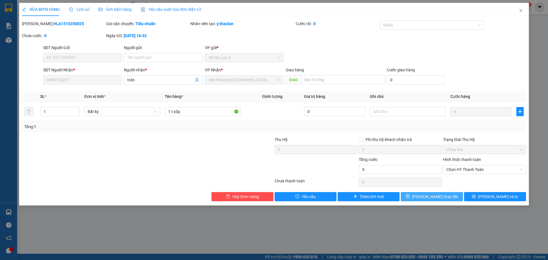
drag, startPoint x: 438, startPoint y: 205, endPoint x: 433, endPoint y: 193, distance: 13.0
click at [437, 200] on div "SỬA ĐƠN HÀNG Lịch sử Ảnh kiện hàng Yêu cầu xuất hóa đơn điện tử Total Paid Fee …" at bounding box center [274, 104] width 510 height 203
click at [433, 194] on span "[PERSON_NAME] thay đổi" at bounding box center [435, 197] width 46 height 6
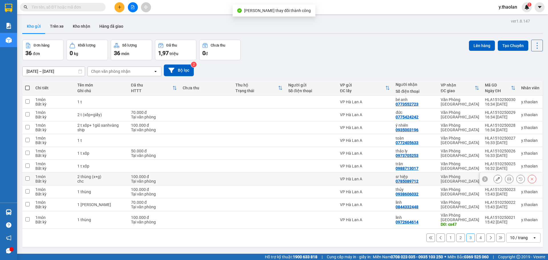
click at [494, 178] on button at bounding box center [498, 179] width 8 height 10
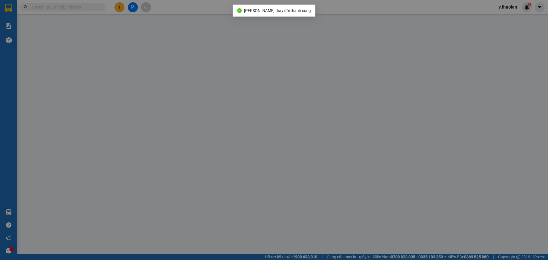
type input "0785089712"
type input "sr hiệp"
type input "0"
type input "100.000"
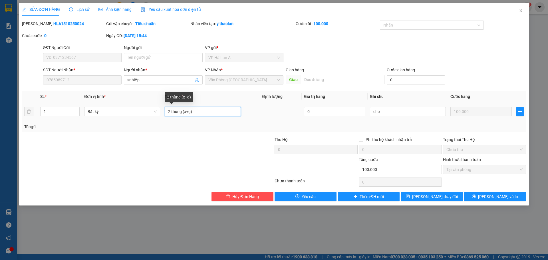
click at [181, 111] on input "2 thùng (x+g)" at bounding box center [203, 111] width 76 height 9
type input "2 t (x+g)"
type input "2 t (xốp+giấy)"
click at [386, 118] on td "chc" at bounding box center [408, 111] width 81 height 19
drag, startPoint x: 385, startPoint y: 113, endPoint x: 266, endPoint y: 60, distance: 130.1
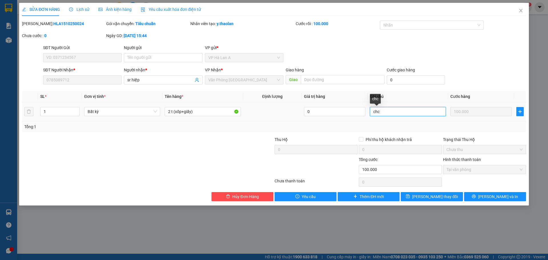
click at [313, 87] on div "Total Paid Fee 100.000 Total UnPaid Fee 0 Cash Collection Total Fee Mã ĐH: HLA1…" at bounding box center [274, 111] width 504 height 181
type input "ship"
drag, startPoint x: 419, startPoint y: 192, endPoint x: 421, endPoint y: 195, distance: 4.1
click at [420, 195] on div "Total Paid Fee 100.000 Total UnPaid Fee 0 Cash Collection Total Fee Mã ĐH: HLA1…" at bounding box center [274, 111] width 504 height 181
click at [432, 199] on span "[PERSON_NAME] thay đổi" at bounding box center [435, 197] width 46 height 6
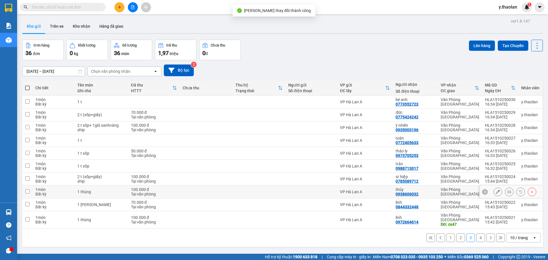
click at [497, 191] on button at bounding box center [498, 192] width 8 height 10
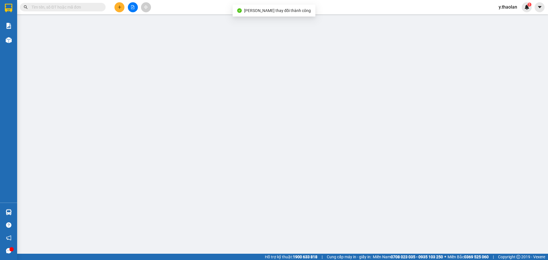
type input "0938606032"
type input "thủy"
type input "0"
type input "100.000"
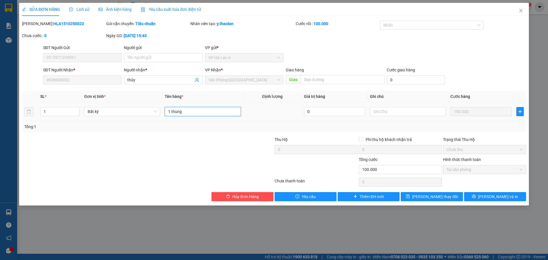
click at [189, 112] on input "1 thùng" at bounding box center [203, 111] width 76 height 9
type input "1 t sr"
click at [402, 115] on input "text" at bounding box center [408, 111] width 76 height 9
type input "40kg"
click at [436, 194] on span "[PERSON_NAME] thay đổi" at bounding box center [435, 197] width 46 height 6
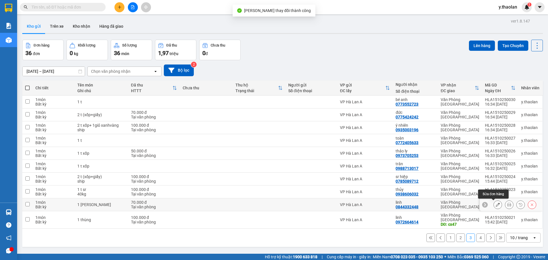
click at [496, 203] on icon at bounding box center [498, 205] width 4 height 4
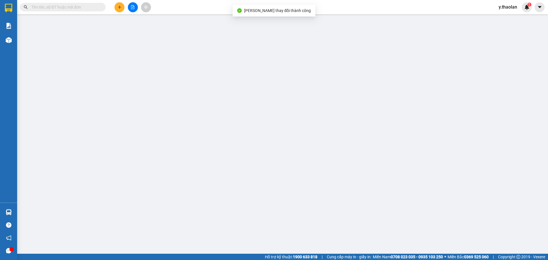
type input "0844332448"
type input "linh"
type input "0"
type input "70.000"
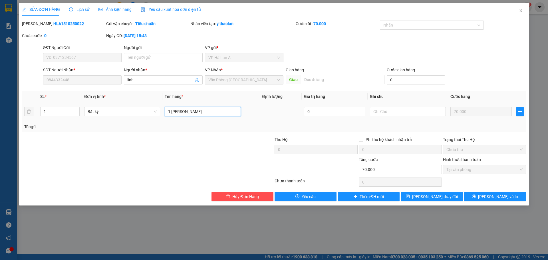
drag, startPoint x: 182, startPoint y: 112, endPoint x: 172, endPoint y: 117, distance: 10.9
click at [172, 117] on div "1 [PERSON_NAME]" at bounding box center [203, 111] width 76 height 11
type input "1 t rau"
click at [426, 197] on span "[PERSON_NAME] thay đổi" at bounding box center [435, 197] width 46 height 6
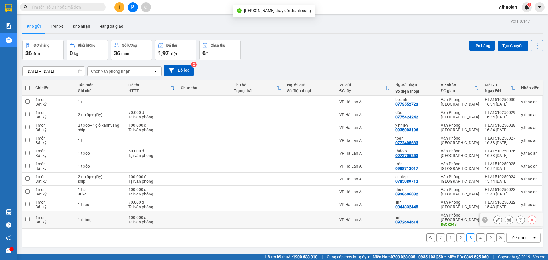
click at [496, 218] on icon at bounding box center [498, 220] width 4 height 4
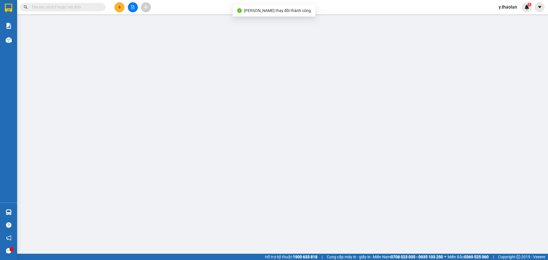
type input "0972664614"
type input "linh"
type input "cx47"
type input "0"
type input "100.000"
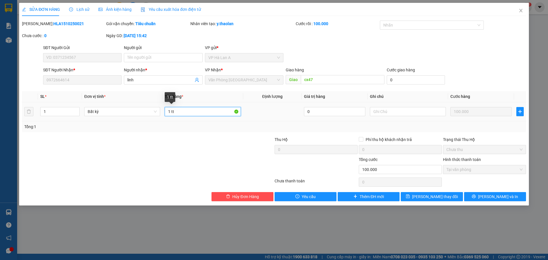
drag, startPoint x: 173, startPoint y: 111, endPoint x: 226, endPoint y: 116, distance: 53.7
click at [208, 111] on input "1 tt" at bounding box center [203, 111] width 76 height 9
type input "1 t"
drag, startPoint x: 422, startPoint y: 196, endPoint x: 470, endPoint y: 187, distance: 49.5
click at [423, 196] on button "[PERSON_NAME] thay đổi" at bounding box center [432, 196] width 62 height 9
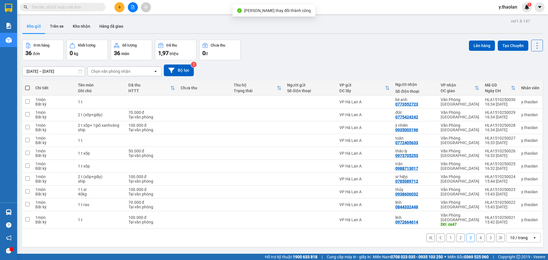
click at [477, 234] on button "4" at bounding box center [481, 238] width 9 height 9
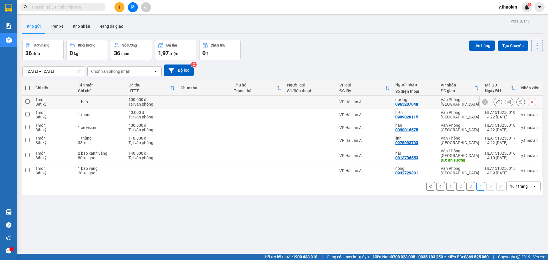
click at [496, 101] on icon at bounding box center [498, 102] width 4 height 4
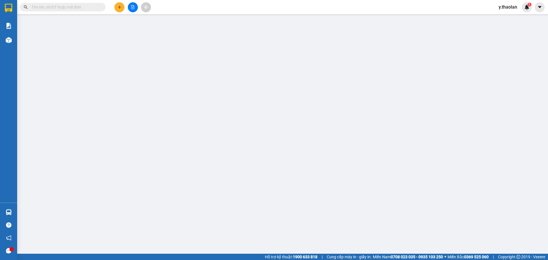
type input "0965237048"
type input "dương"
type input "0"
type input "100.000"
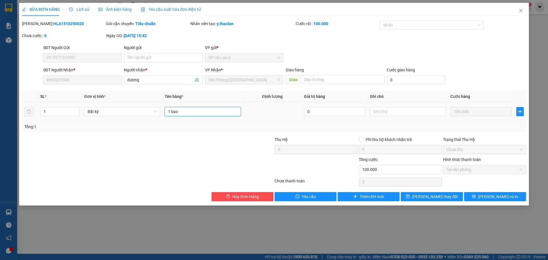
click at [202, 114] on input "1 bao" at bounding box center [203, 111] width 76 height 9
type input "1 bao sr"
click at [439, 199] on span "[PERSON_NAME] thay đổi" at bounding box center [435, 197] width 46 height 6
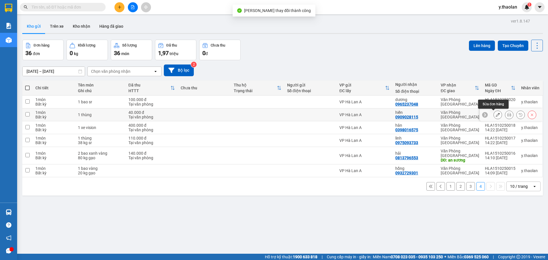
click at [496, 115] on icon at bounding box center [498, 115] width 4 height 4
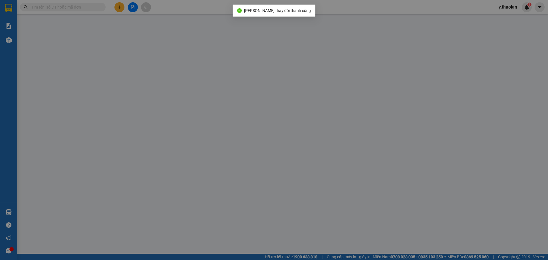
type input "0909028115"
type input "hiền"
type input "0"
type input "40.000"
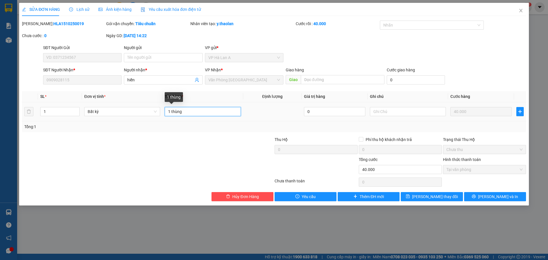
drag, startPoint x: 170, startPoint y: 114, endPoint x: 200, endPoint y: 111, distance: 30.1
click at [198, 112] on input "1 thùng" at bounding box center [203, 111] width 76 height 9
type input "1 t"
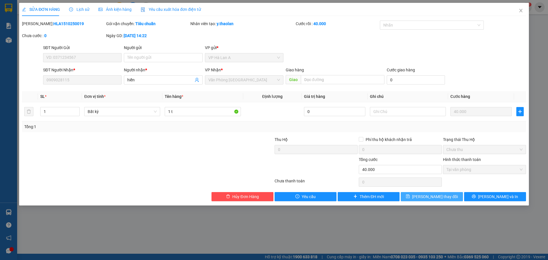
click at [414, 201] on button "[PERSON_NAME] thay đổi" at bounding box center [432, 196] width 62 height 9
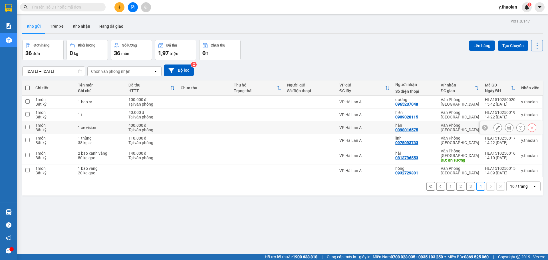
click at [494, 126] on button at bounding box center [498, 128] width 8 height 10
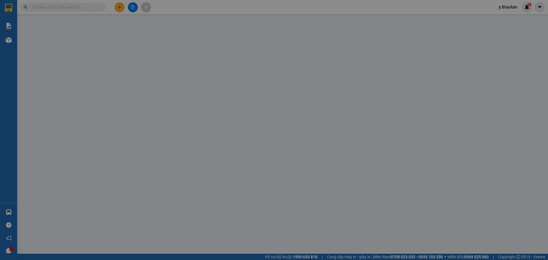
type input "0398016575"
type input "hân"
type input "0"
type input "400.000"
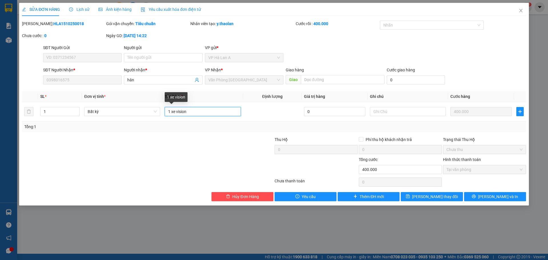
drag, startPoint x: 178, startPoint y: 114, endPoint x: 118, endPoint y: 91, distance: 63.9
click at [118, 91] on table "SL * Đơn vị tính * Tên hàng * Định lượng Giá trị hàng Ghi chú Cước hàng 1 Bất k…" at bounding box center [274, 106] width 504 height 30
type input "Vision"
click at [423, 197] on button "[PERSON_NAME] thay đổi" at bounding box center [432, 196] width 62 height 9
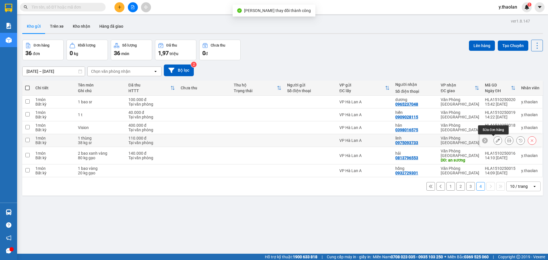
click at [496, 141] on button at bounding box center [498, 141] width 8 height 10
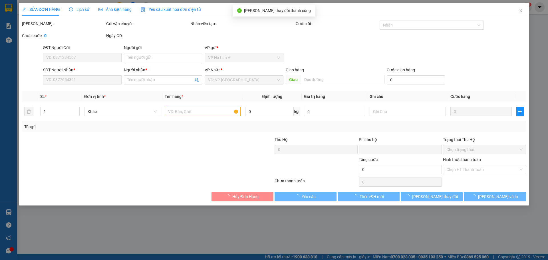
type input "0975093733"
type input "linh"
type input "0"
type input "110.000"
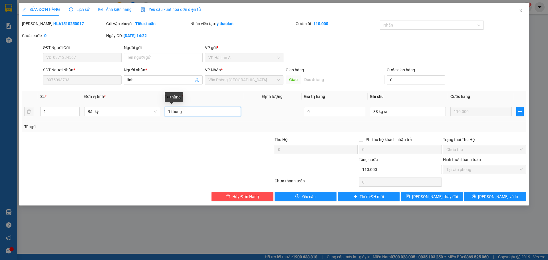
drag, startPoint x: 174, startPoint y: 109, endPoint x: 301, endPoint y: 102, distance: 127.6
click at [300, 102] on tr "1 Bất kỳ 1 thùng 0 38 kg sr 110.000" at bounding box center [274, 111] width 504 height 19
type input "1 t sr"
click at [379, 112] on input "38 kg sr" at bounding box center [408, 111] width 76 height 9
drag, startPoint x: 382, startPoint y: 111, endPoint x: 425, endPoint y: 113, distance: 42.9
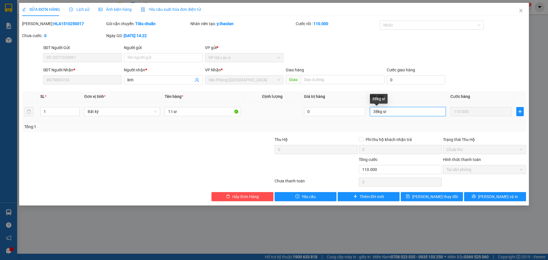
click at [418, 111] on input "38kg sr" at bounding box center [408, 111] width 76 height 9
type input "38kg"
click at [442, 199] on span "[PERSON_NAME] thay đổi" at bounding box center [435, 197] width 46 height 6
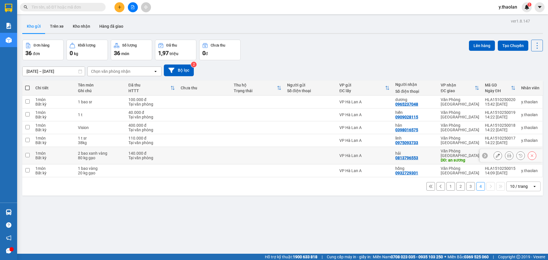
click at [490, 155] on div at bounding box center [511, 155] width 63 height 13
click at [496, 155] on icon at bounding box center [498, 156] width 4 height 4
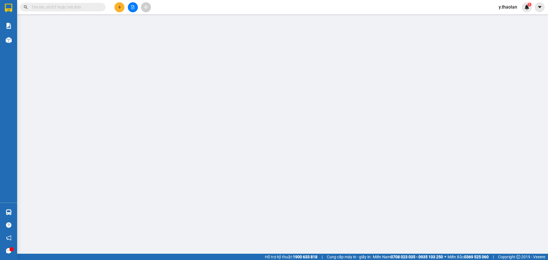
type input "0813796553"
type input "hải"
type input "an sương"
type input "0"
type input "140.000"
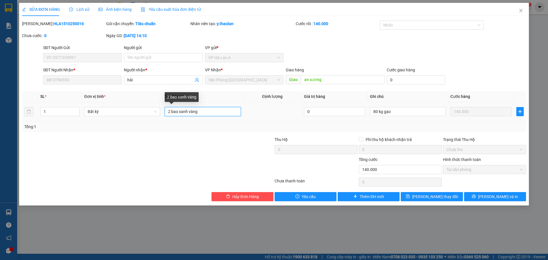
click at [189, 109] on input "2 bao xanh vàng" at bounding box center [203, 111] width 76 height 9
type input "2 bao (xanh+vàng)"
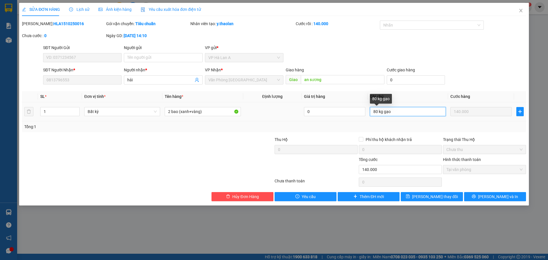
click at [378, 114] on input "80 kg gạo" at bounding box center [408, 111] width 76 height 9
click at [379, 114] on input "80 kg gạo" at bounding box center [408, 111] width 76 height 9
drag, startPoint x: 381, startPoint y: 110, endPoint x: 401, endPoint y: 108, distance: 19.8
click at [401, 108] on input "80kg gạo" at bounding box center [408, 111] width 76 height 9
type input "80kg"
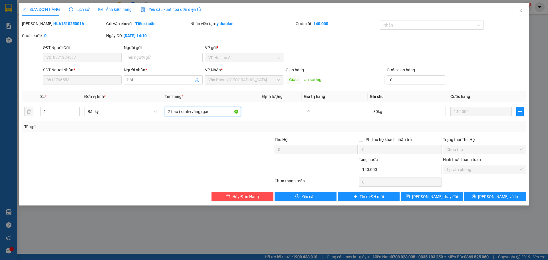
type input "2 bao (xanh+vàng) gạo"
click at [414, 191] on div "Total Paid Fee 140.000 Total UnPaid Fee 0 Cash Collection Total Fee Mã ĐH: HLA1…" at bounding box center [274, 111] width 504 height 181
click at [414, 195] on button "[PERSON_NAME] thay đổi" at bounding box center [432, 196] width 62 height 9
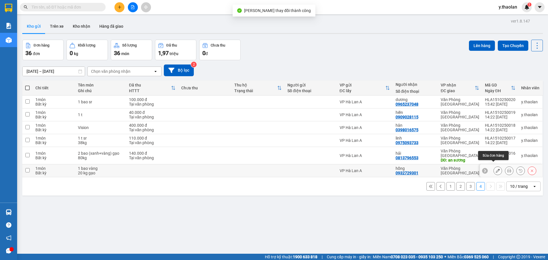
click at [496, 169] on icon at bounding box center [498, 171] width 4 height 4
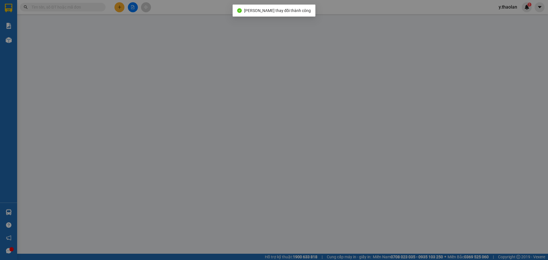
type input "0932729301"
type input "hồng"
type input "0"
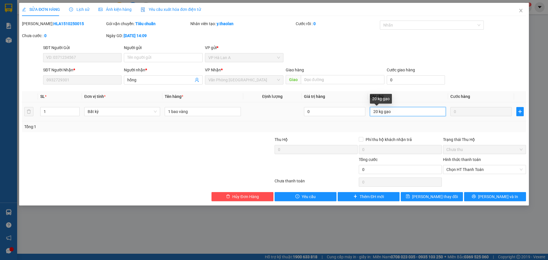
click at [380, 111] on input "20 kg gạo" at bounding box center [408, 111] width 76 height 9
drag, startPoint x: 382, startPoint y: 110, endPoint x: 398, endPoint y: 110, distance: 16.0
click at [410, 109] on input "20kg gạo" at bounding box center [408, 111] width 76 height 9
type input "20kg"
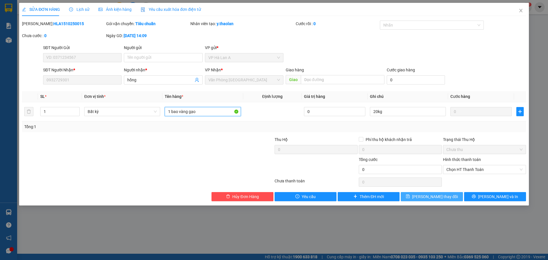
type input "1 bao vàng gạo"
click at [451, 197] on button "[PERSON_NAME] thay đổi" at bounding box center [432, 196] width 62 height 9
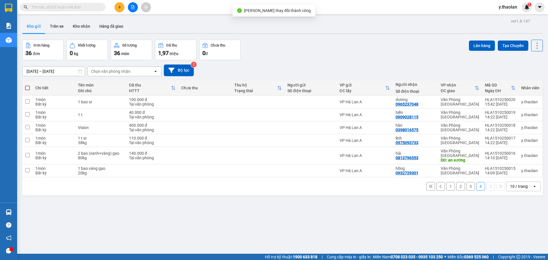
click at [510, 184] on div "10 / trang" at bounding box center [519, 187] width 18 height 6
click at [524, 246] on span "100 / trang" at bounding box center [517, 246] width 21 height 6
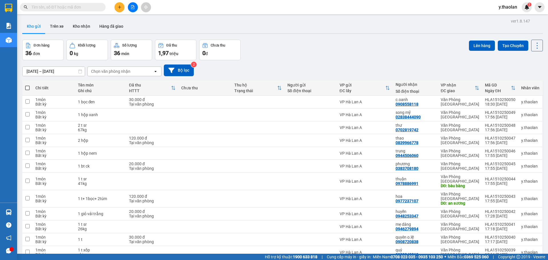
click at [115, 75] on div "Chọn văn phòng nhận" at bounding box center [121, 71] width 66 height 9
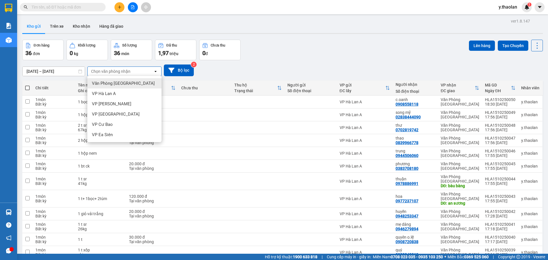
drag, startPoint x: 113, startPoint y: 81, endPoint x: 100, endPoint y: 81, distance: 12.3
click at [112, 81] on span "Văn Phòng [GEOGRAPHIC_DATA]" at bounding box center [123, 84] width 63 height 6
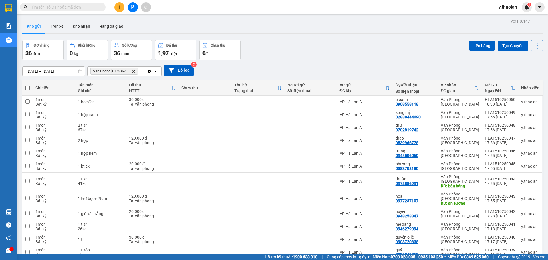
drag, startPoint x: 26, startPoint y: 87, endPoint x: 39, endPoint y: 84, distance: 13.4
click at [26, 87] on span at bounding box center [27, 88] width 5 height 5
click at [27, 85] on input "checkbox" at bounding box center [27, 85] width 0 height 0
checkbox input "true"
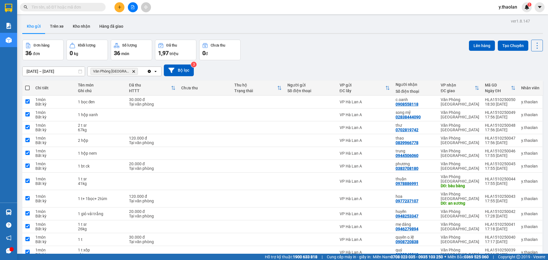
checkbox input "true"
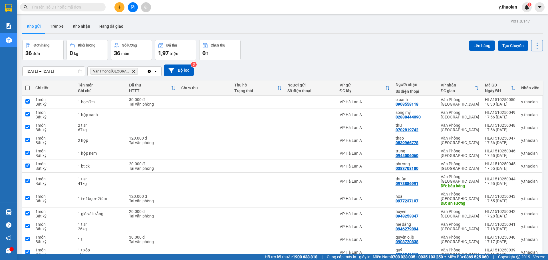
checkbox input "true"
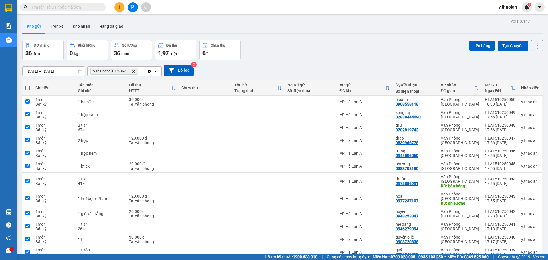
checkbox input "true"
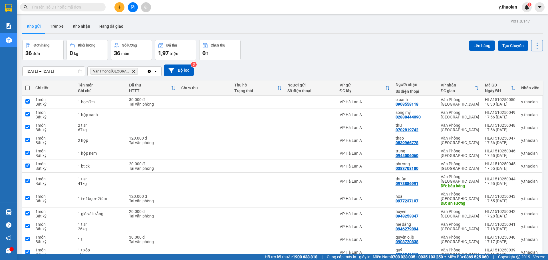
checkbox input "true"
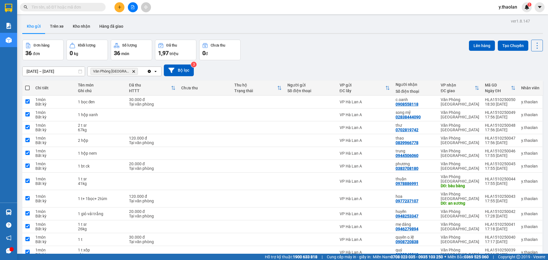
checkbox input "true"
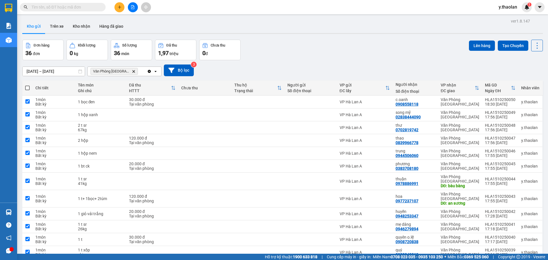
checkbox input "true"
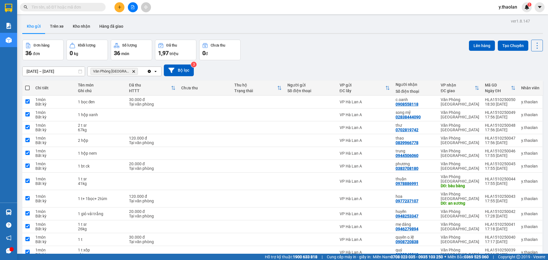
checkbox input "true"
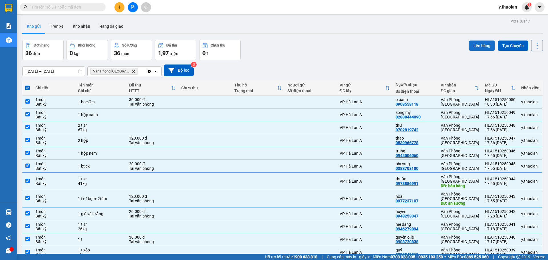
click at [476, 43] on button "Lên hàng" at bounding box center [482, 46] width 26 height 10
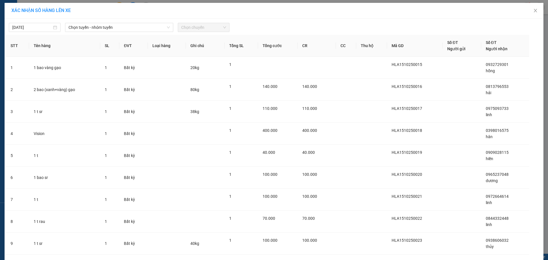
click at [86, 31] on span "Chọn tuyến - nhóm tuyến" at bounding box center [119, 27] width 101 height 9
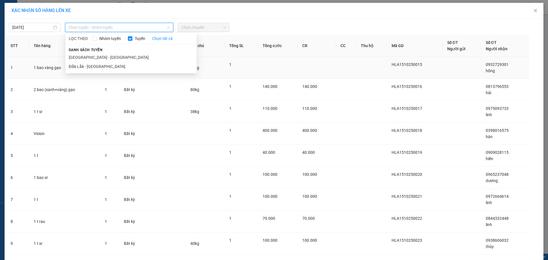
drag, startPoint x: 88, startPoint y: 67, endPoint x: 91, endPoint y: 67, distance: 2.9
click at [90, 67] on li "Đắk Lắk - [GEOGRAPHIC_DATA]" at bounding box center [130, 66] width 131 height 9
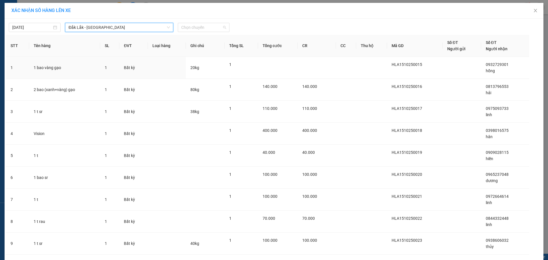
drag, startPoint x: 202, startPoint y: 26, endPoint x: 204, endPoint y: 39, distance: 13.3
click at [203, 28] on span "Chọn chuyến" at bounding box center [203, 27] width 45 height 9
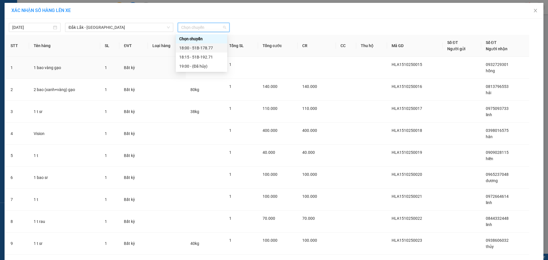
click at [204, 44] on div "18:00 - 51B-178.77" at bounding box center [201, 47] width 51 height 9
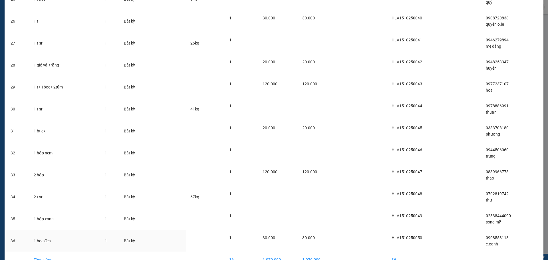
scroll to position [634, 0]
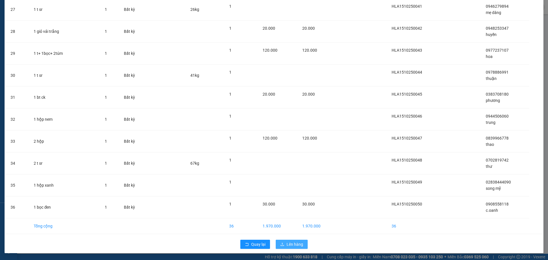
click at [298, 247] on span "Lên hàng" at bounding box center [295, 244] width 17 height 6
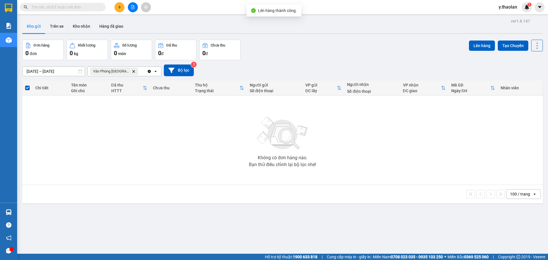
click at [132, 72] on icon "Delete" at bounding box center [133, 71] width 3 height 3
drag, startPoint x: 133, startPoint y: 9, endPoint x: 80, endPoint y: 14, distance: 52.8
click at [133, 9] on icon "file-add" at bounding box center [133, 7] width 4 height 4
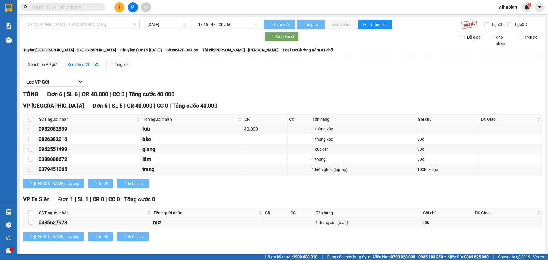
drag, startPoint x: 62, startPoint y: 25, endPoint x: 53, endPoint y: 43, distance: 19.9
click at [61, 29] on div "[GEOGRAPHIC_DATA] - Đắk Lắk [DATE] 18:15 - 47F-007.66 Làm mới In phơi In đơn ch…" at bounding box center [283, 135] width 526 height 237
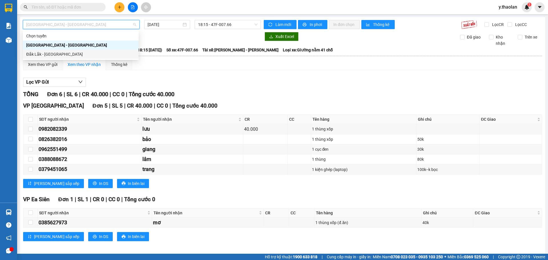
click at [56, 53] on div "Đắk Lắk - [GEOGRAPHIC_DATA]" at bounding box center [80, 54] width 109 height 6
type input "[DATE]"
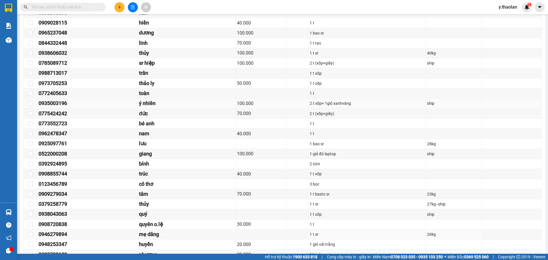
scroll to position [191, 0]
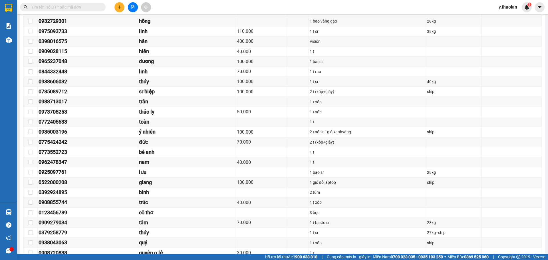
drag, startPoint x: 73, startPoint y: 2, endPoint x: 50, endPoint y: 10, distance: 24.5
paste input "0326560417"
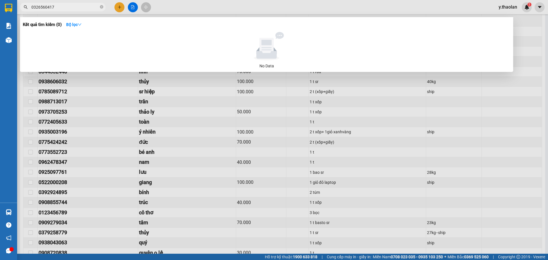
type input "0326560417"
drag, startPoint x: 96, startPoint y: 112, endPoint x: 123, endPoint y: 101, distance: 29.1
click at [97, 112] on div at bounding box center [274, 130] width 548 height 260
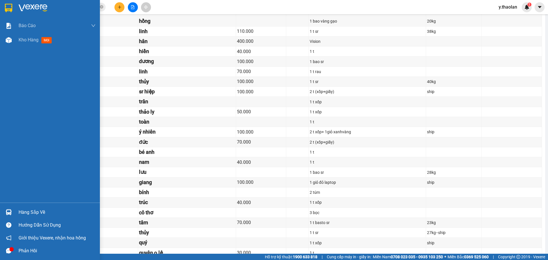
click at [22, 47] on div "Báo cáo Báo cáo dòng tiền (nhân viên) Doanh số tạo đơn theo VP gửi (nhân viên) …" at bounding box center [50, 111] width 100 height 184
click at [32, 43] on div "Kho hàng mới" at bounding box center [37, 39] width 36 height 7
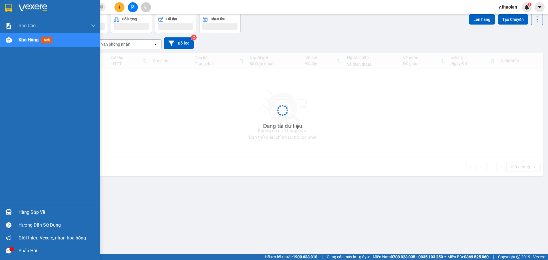
scroll to position [26, 0]
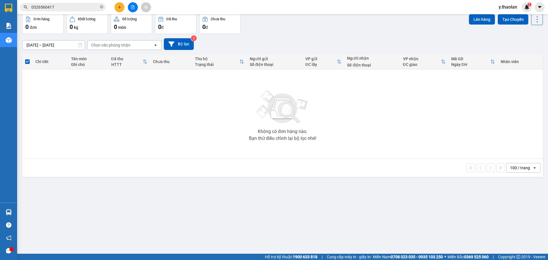
click at [62, 48] on input "[DATE] – [DATE]" at bounding box center [54, 45] width 62 height 9
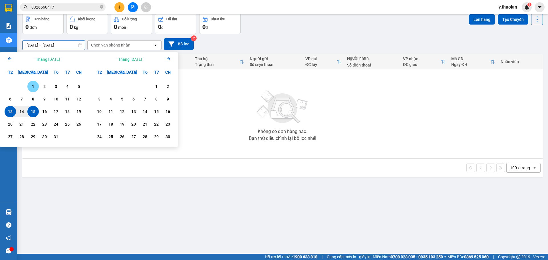
click at [30, 84] on div "1" at bounding box center [33, 86] width 8 height 7
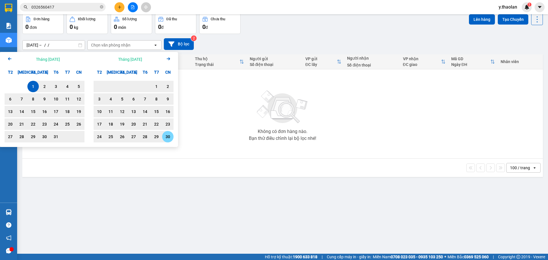
click at [169, 135] on div "30" at bounding box center [168, 136] width 8 height 7
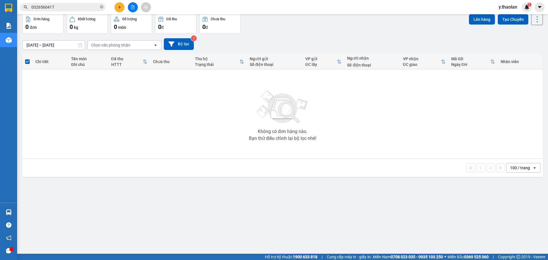
drag, startPoint x: 523, startPoint y: 167, endPoint x: 524, endPoint y: 170, distance: 3.8
click at [523, 167] on div "100 / trang" at bounding box center [520, 168] width 20 height 6
click at [518, 228] on div "100 / trang" at bounding box center [519, 231] width 34 height 10
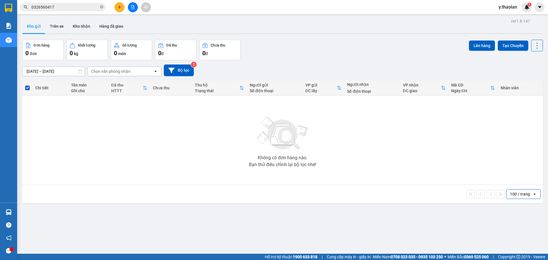
click at [56, 69] on input "[DATE] – [DATE]" at bounding box center [54, 71] width 62 height 9
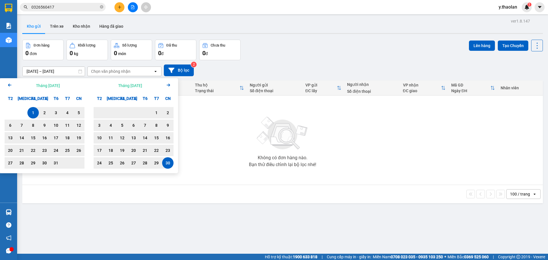
click at [31, 115] on div "1" at bounding box center [33, 112] width 8 height 7
click at [170, 162] on div "30" at bounding box center [168, 163] width 8 height 7
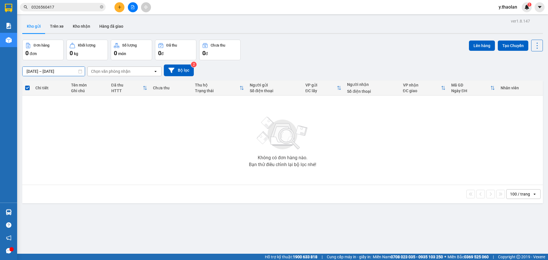
click at [68, 75] on div "ver 1.8.147 Kho gửi Trên xe Kho nhận Hàng đã giao Đơn hàng 0 đơn Khối lượng 0 k…" at bounding box center [283, 147] width 526 height 260
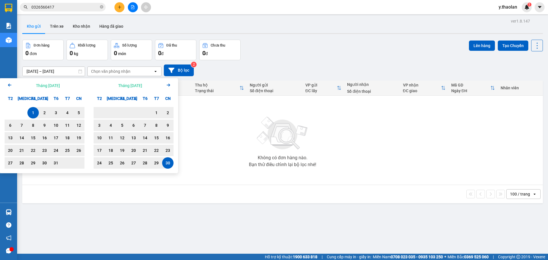
click at [34, 113] on div "1" at bounding box center [33, 112] width 8 height 7
click at [168, 163] on div "30" at bounding box center [168, 163] width 8 height 7
type input "[DATE] – [DATE]"
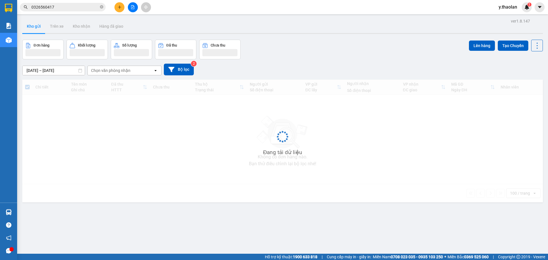
click at [45, 71] on input "[DATE] – [DATE]" at bounding box center [54, 70] width 62 height 9
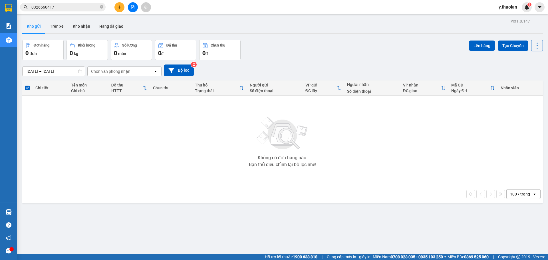
click at [301, 46] on div "Đơn hàng 0 đơn Khối lượng 0 kg Số lượng 0 món Đã thu 0 đ Chưa thu 0 đ Lên hàng …" at bounding box center [282, 50] width 521 height 21
click at [34, 68] on input "[DATE] – [DATE]" at bounding box center [54, 71] width 62 height 9
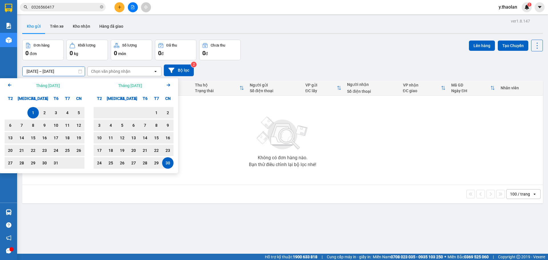
click at [350, 55] on div "Đơn hàng 0 đơn Khối lượng 0 kg Số lượng 0 món Đã thu 0 đ Chưa thu 0 đ Lên hàng …" at bounding box center [282, 50] width 521 height 21
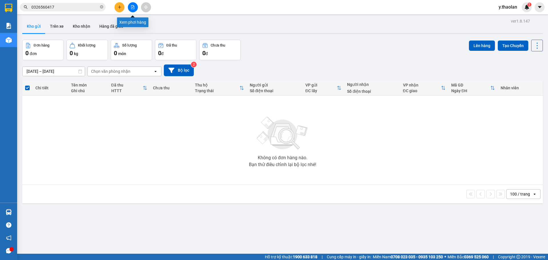
click at [129, 5] on button at bounding box center [133, 7] width 10 height 10
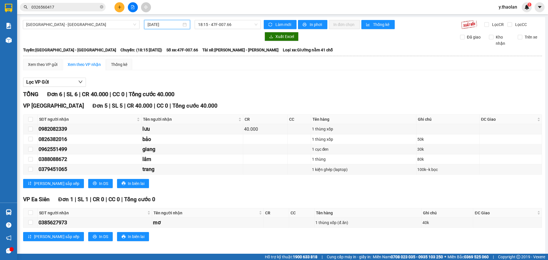
click at [162, 24] on input "[DATE]" at bounding box center [165, 24] width 34 height 6
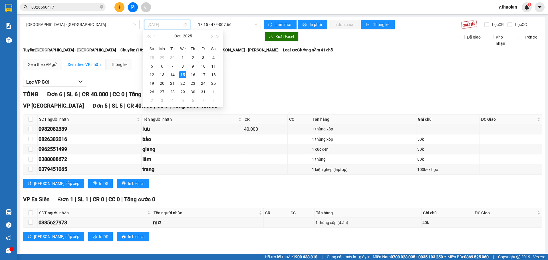
type input "[DATE]"
click at [184, 74] on div "15" at bounding box center [182, 74] width 7 height 7
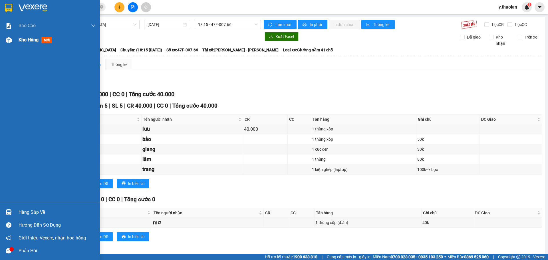
click at [21, 46] on div "Kho hàng mới" at bounding box center [57, 40] width 77 height 14
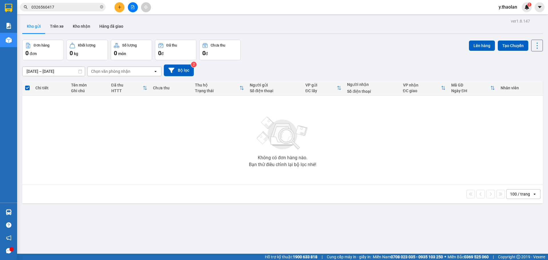
drag, startPoint x: 507, startPoint y: 10, endPoint x: 508, endPoint y: 18, distance: 7.8
click at [507, 13] on div "Kết quả tìm kiếm ( 0 ) Bộ lọc No Data 0326560417 y.thaolan 1" at bounding box center [274, 7] width 548 height 14
click at [511, 19] on div "ver 1.8.147" at bounding box center [520, 21] width 19 height 6
click at [504, 10] on span "y.thaolan" at bounding box center [508, 6] width 28 height 7
click at [506, 17] on span "Đăng xuất" at bounding box center [515, 18] width 24 height 6
